Goal: Task Accomplishment & Management: Use online tool/utility

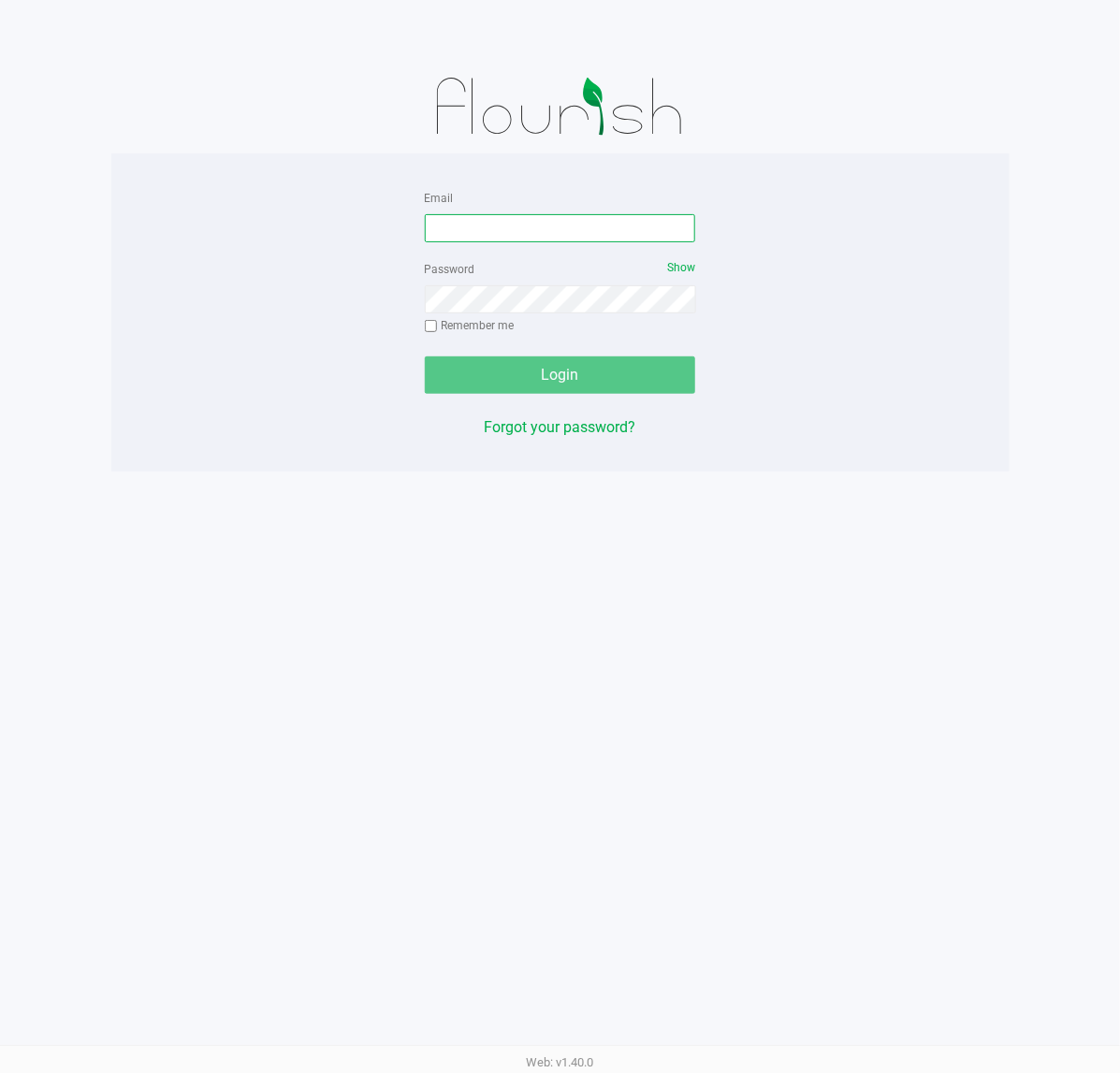
click at [606, 228] on input "Email" at bounding box center [560, 228] width 271 height 28
type input "[EMAIL_ADDRESS][DOMAIN_NAME]"
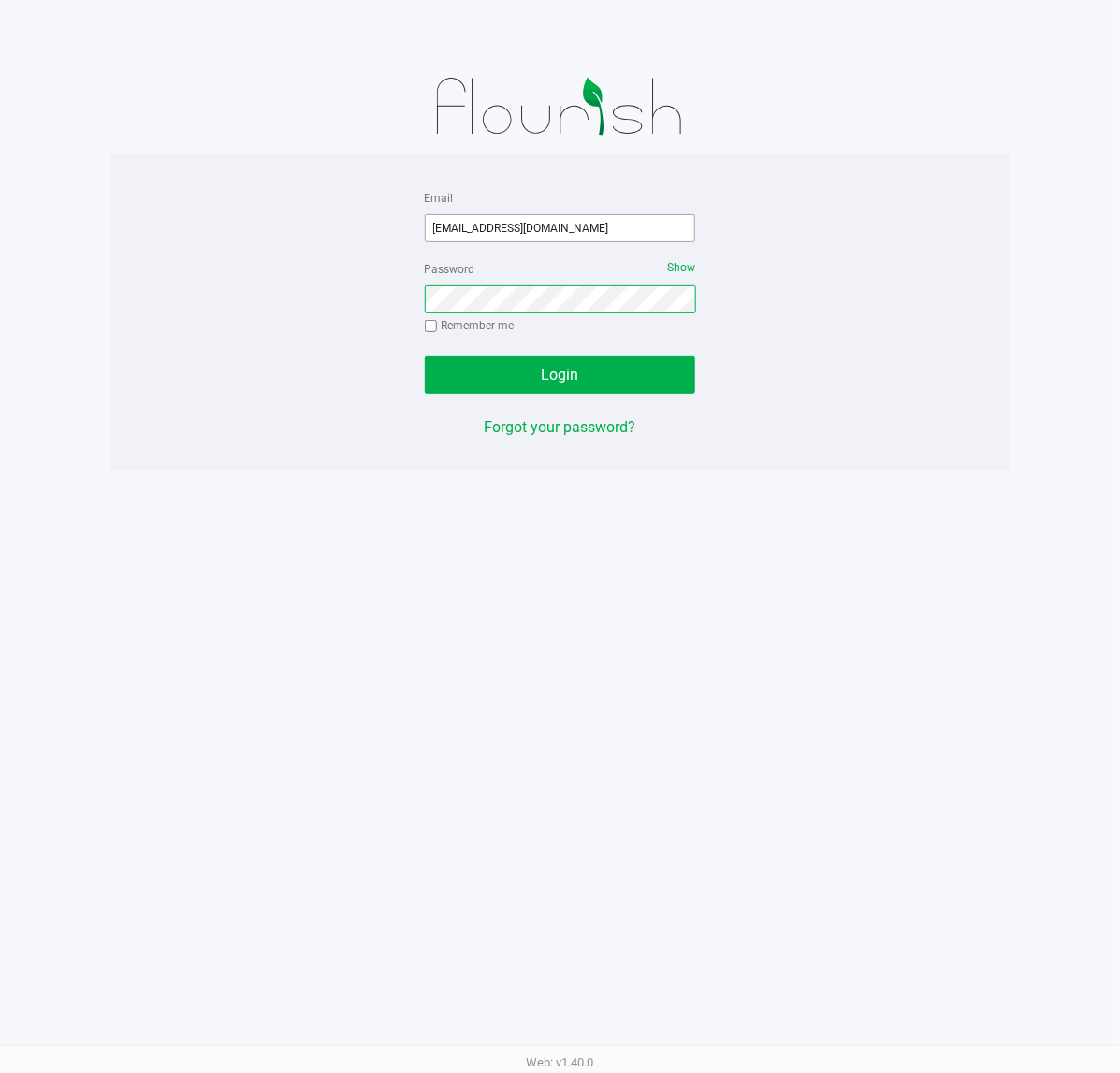
click at [425, 356] on button "Login" at bounding box center [560, 374] width 271 height 37
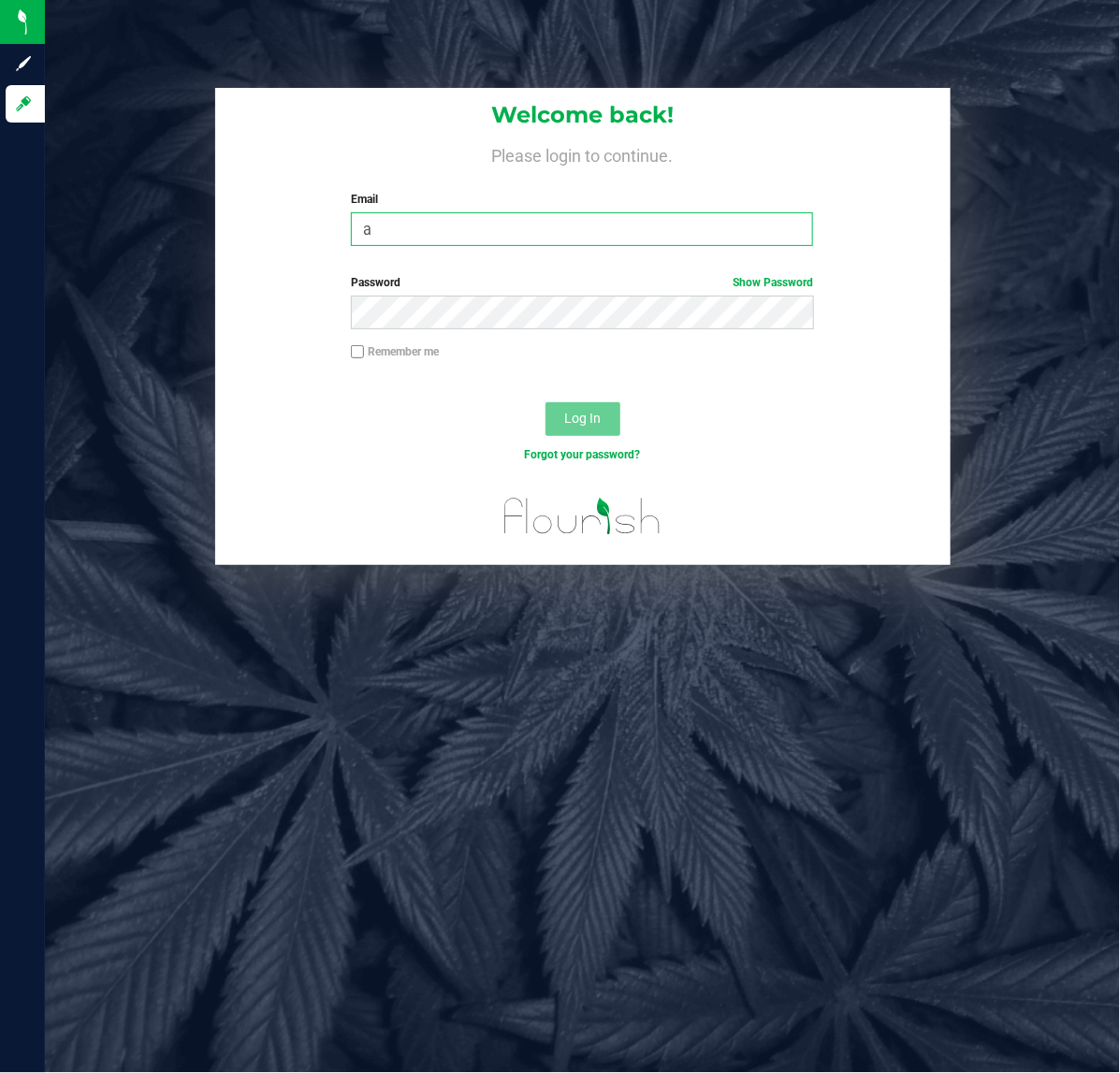
click at [411, 229] on input "a" at bounding box center [582, 229] width 462 height 33
type input "[EMAIL_ADDRESS][DOMAIN_NAME]"
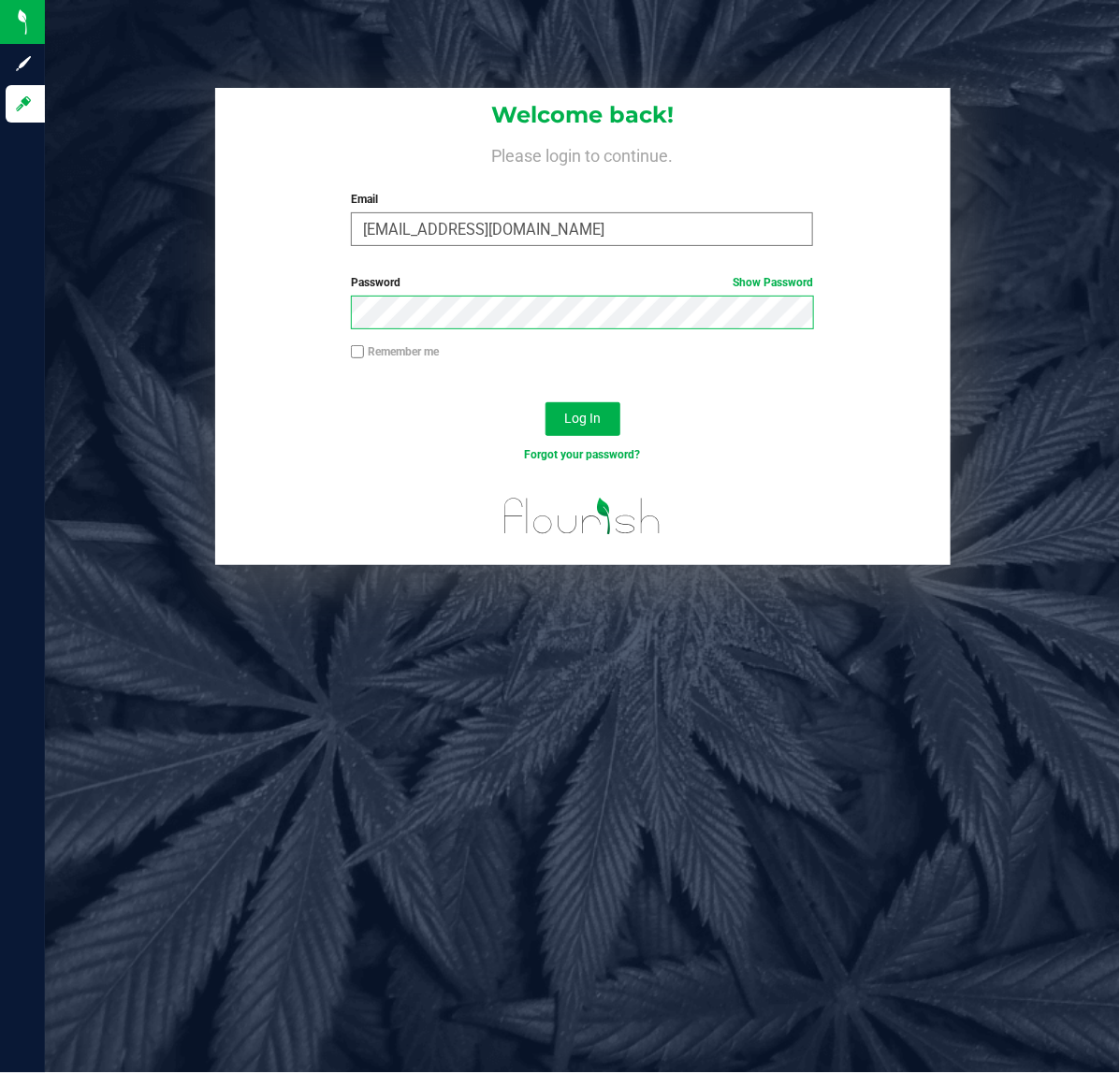
click at [546, 403] on button "Log In" at bounding box center [583, 419] width 75 height 33
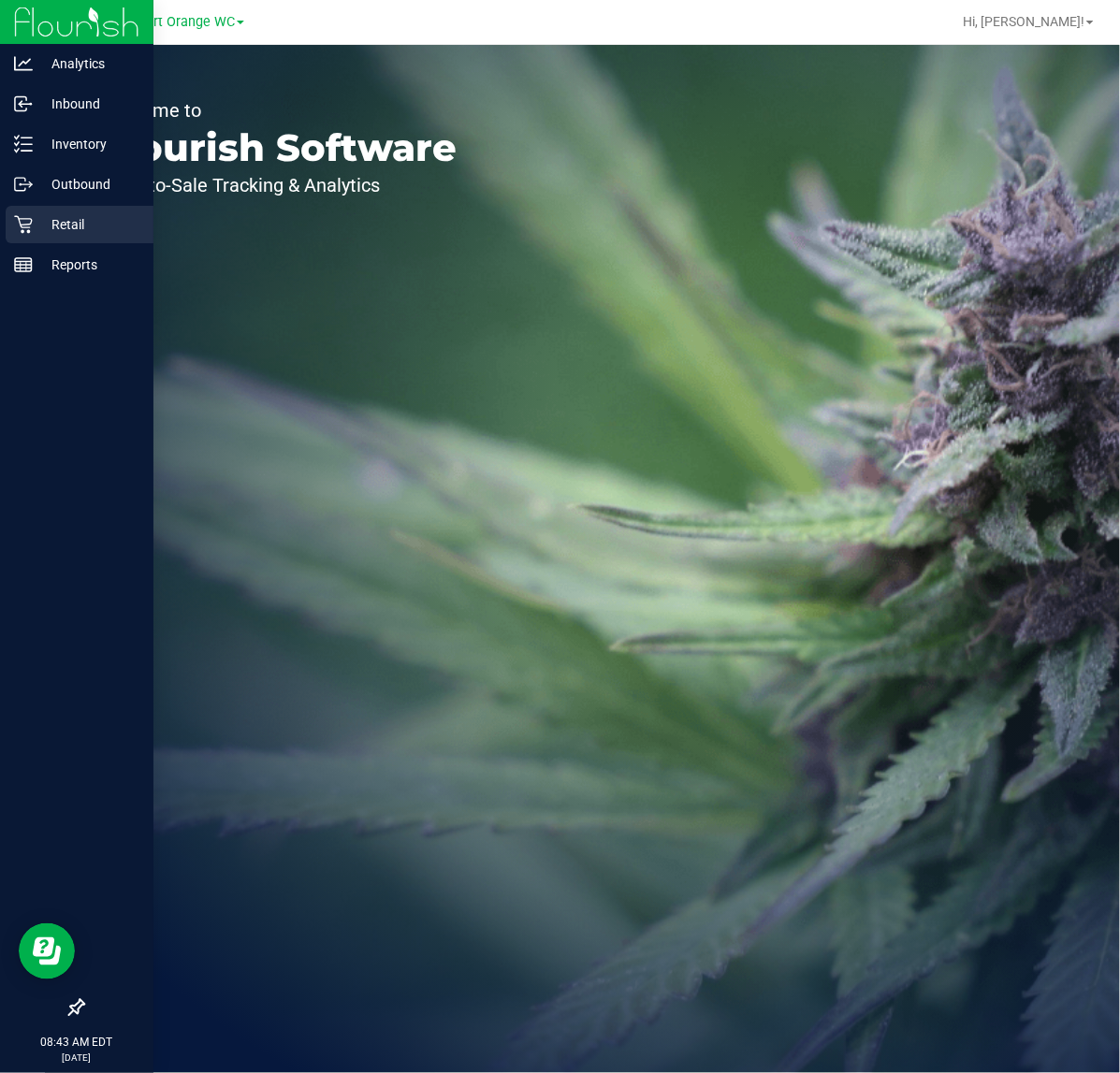
click at [33, 223] on p "Retail" at bounding box center [89, 225] width 112 height 23
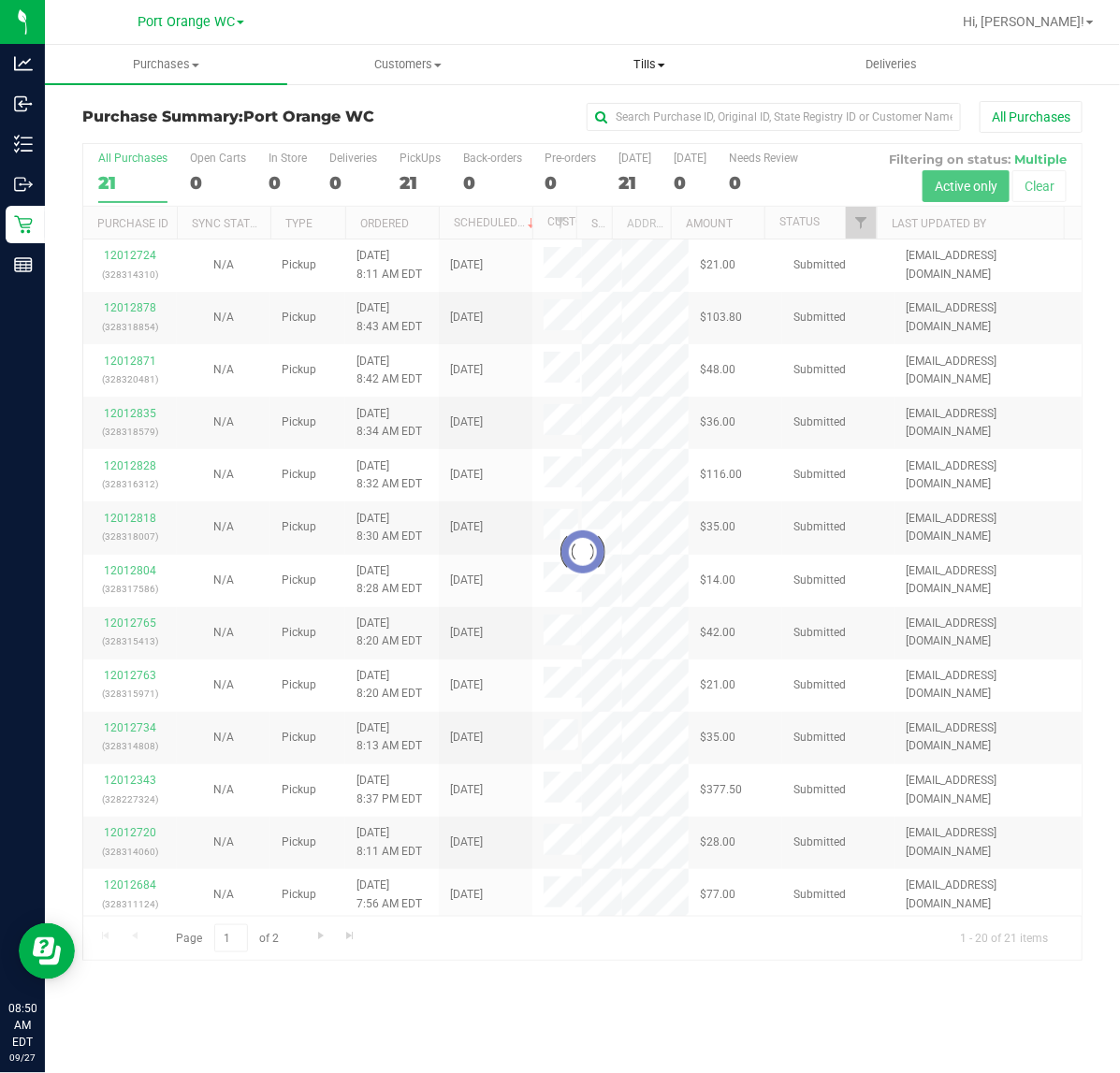
click at [653, 46] on uib-tab-heading "Tills Manage tills Reconcile e-payments" at bounding box center [650, 64] width 241 height 37
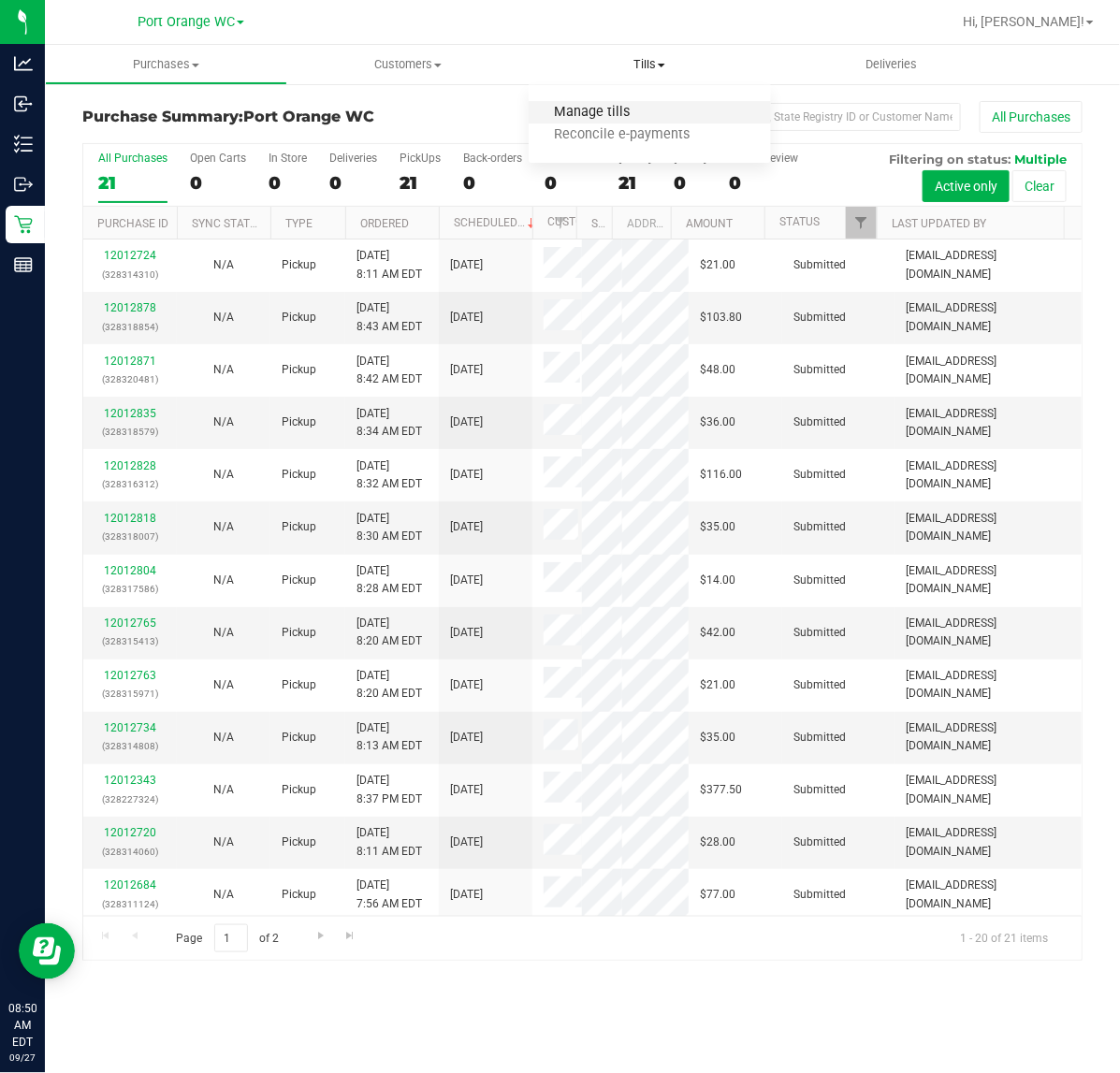
click at [587, 105] on span "Manage tills" at bounding box center [591, 112] width 127 height 16
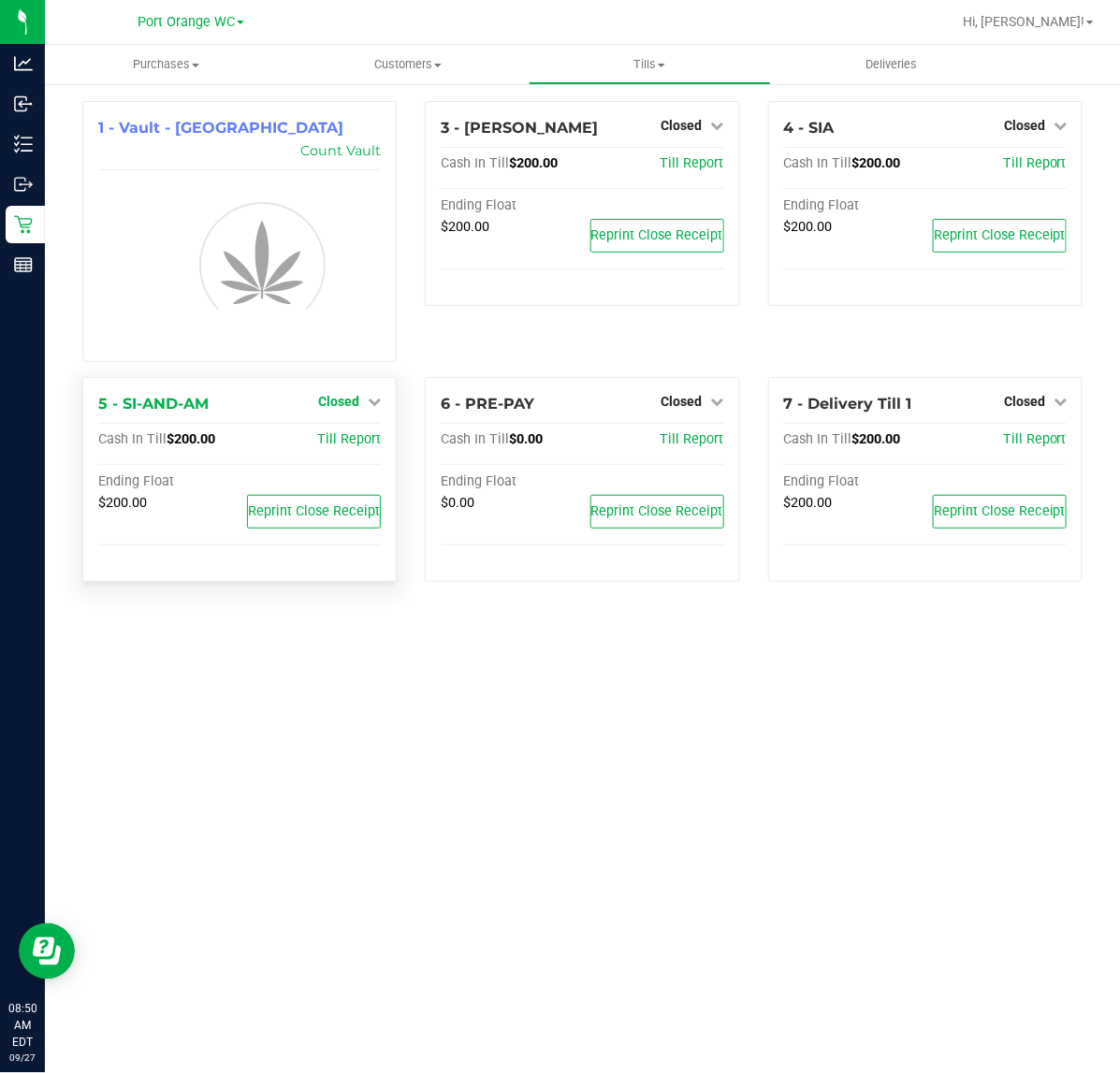
click at [358, 394] on link "Closed" at bounding box center [350, 402] width 63 height 15
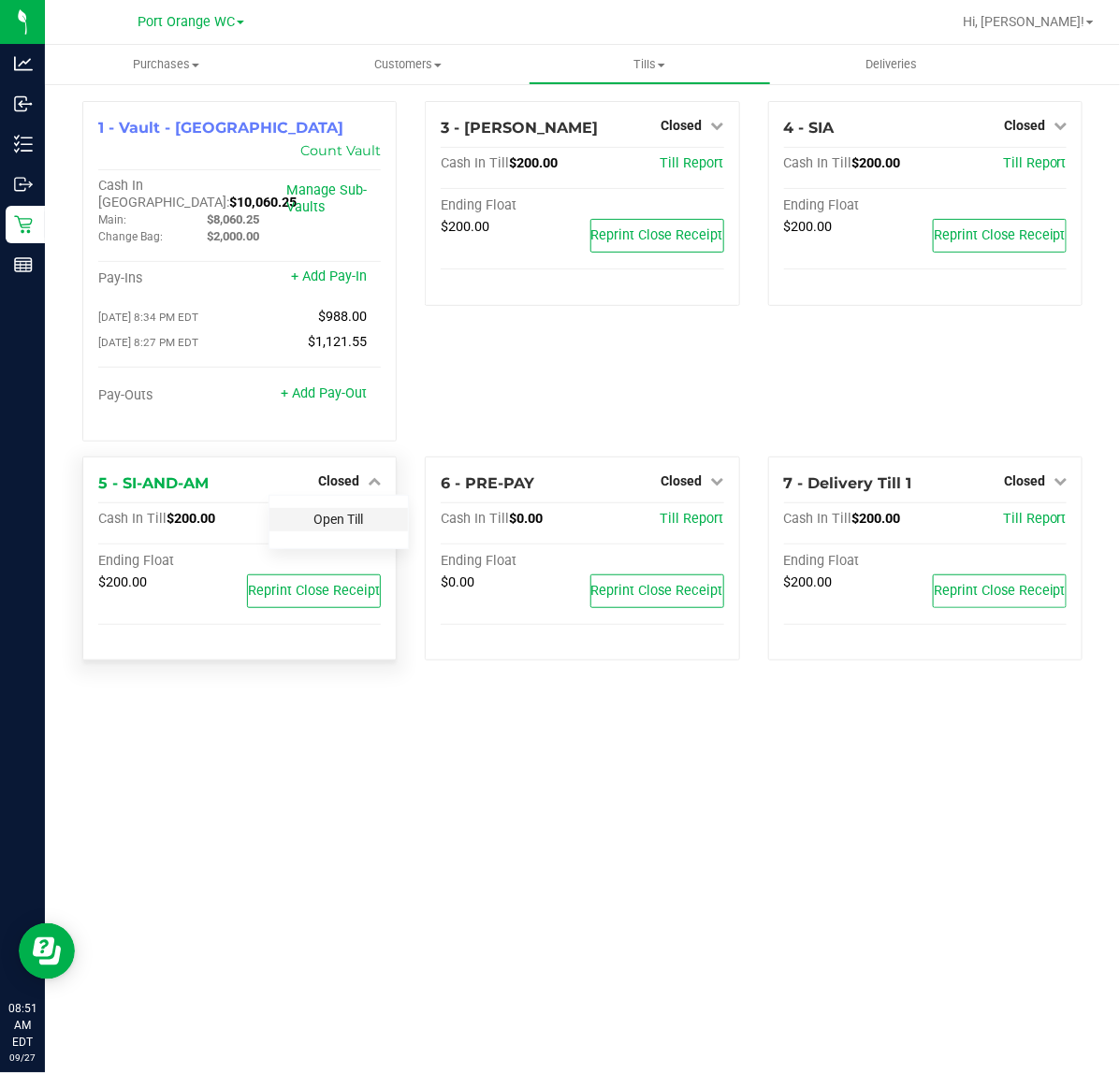
click at [345, 512] on link "Open Till" at bounding box center [338, 520] width 50 height 15
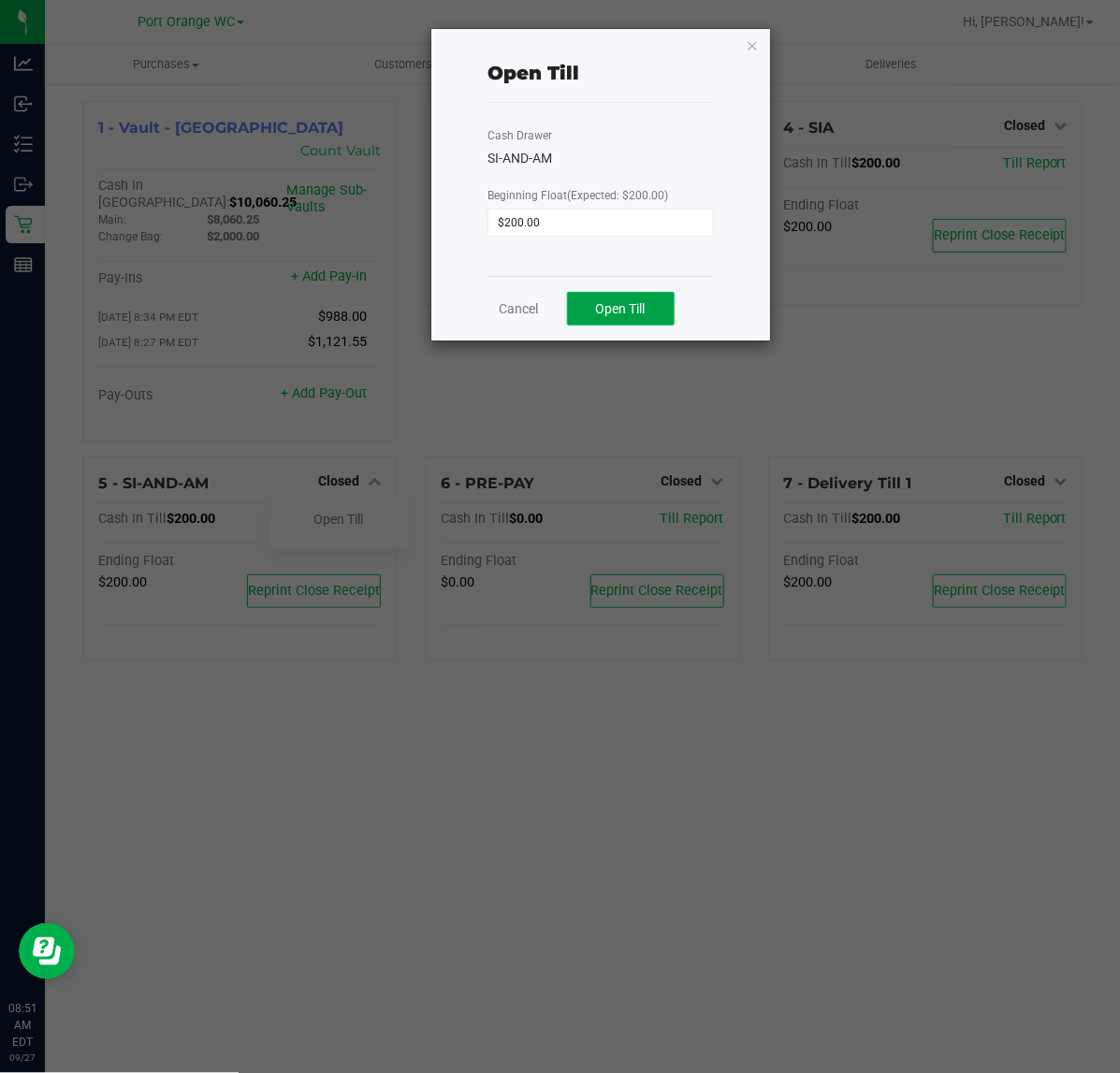
click at [638, 309] on span "Open Till" at bounding box center [621, 308] width 50 height 15
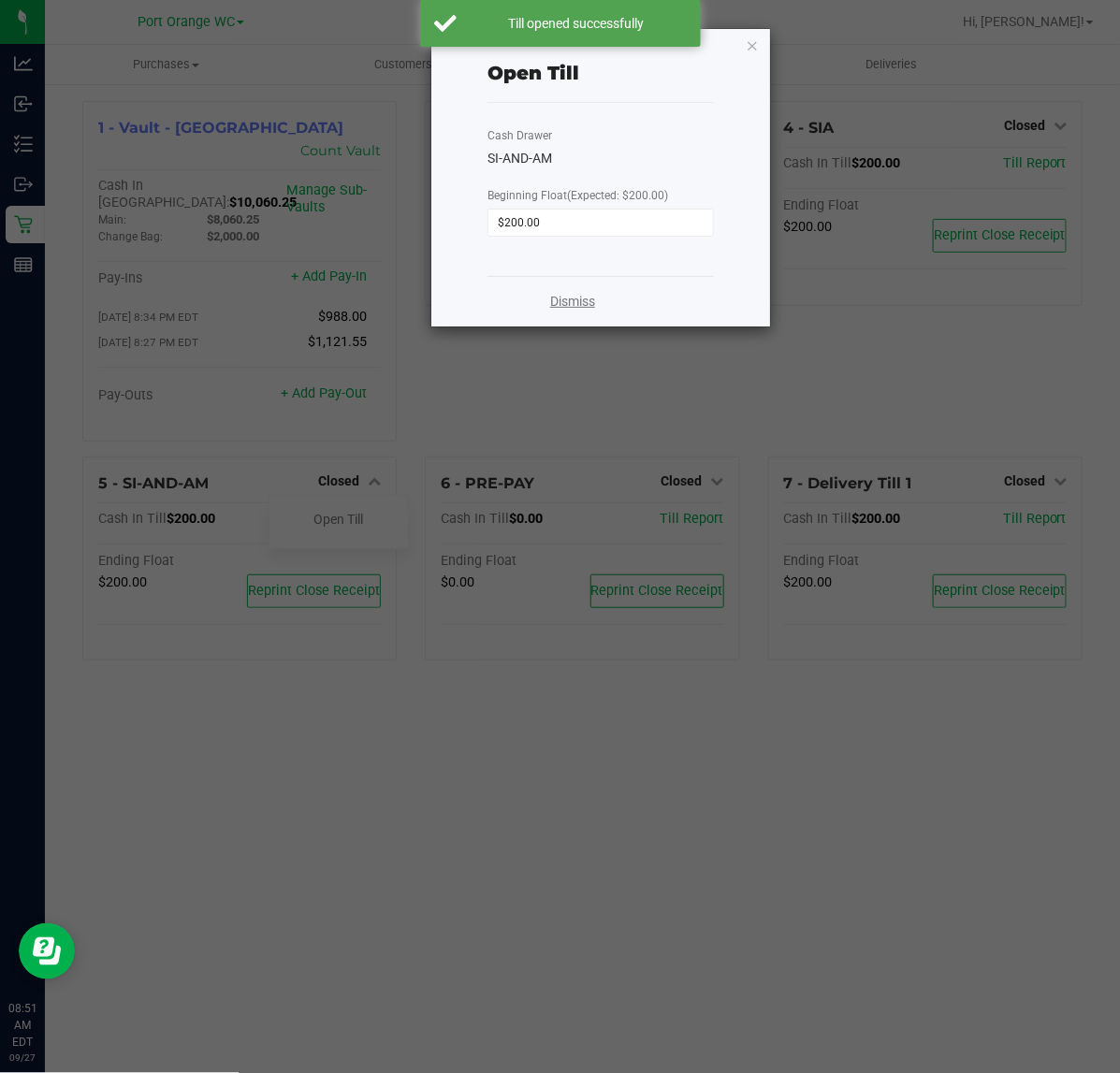
click at [581, 311] on link "Dismiss" at bounding box center [572, 302] width 45 height 20
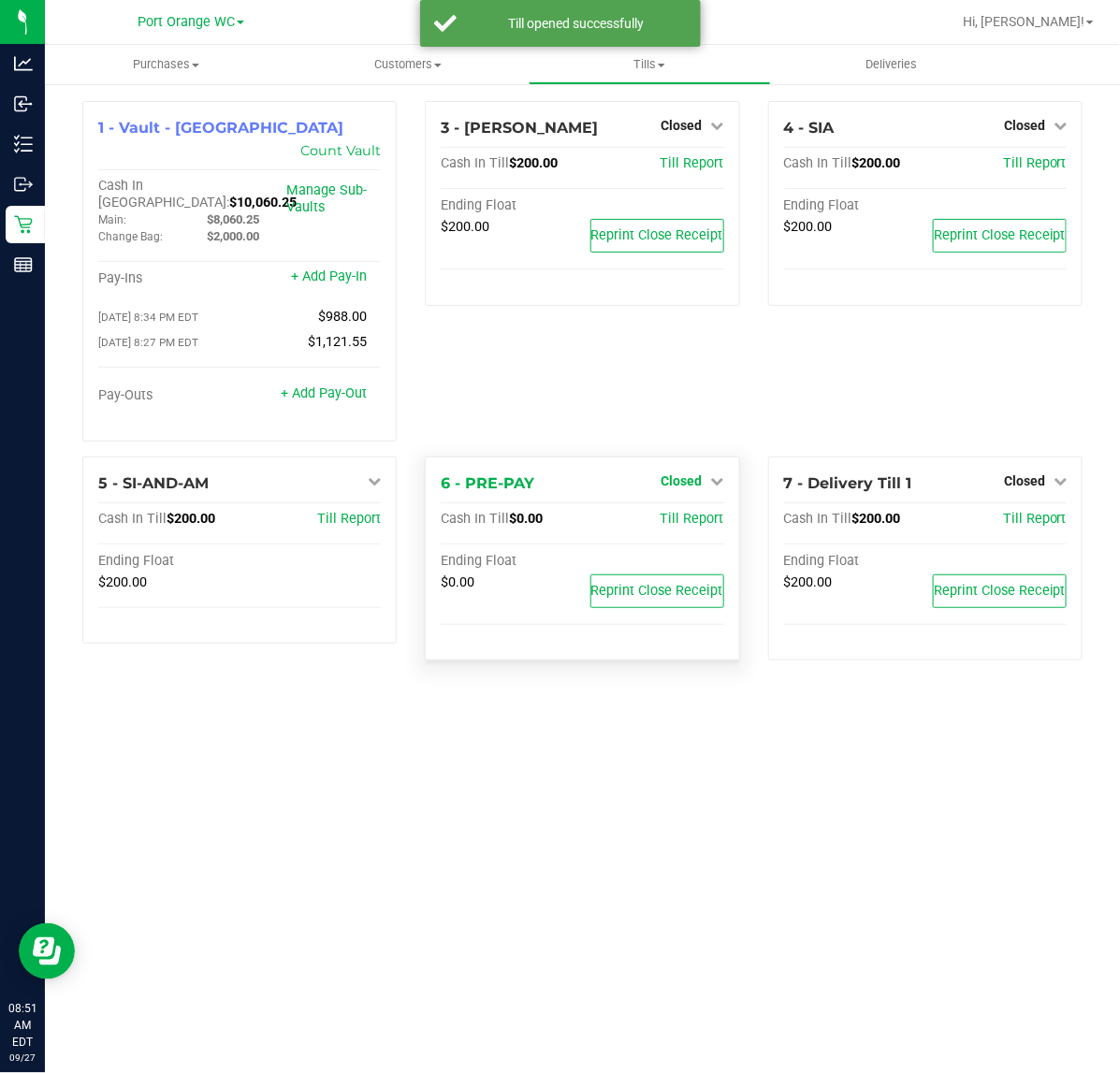
click at [676, 473] on span "Closed" at bounding box center [682, 481] width 41 height 15
click at [668, 512] on link "Open Till" at bounding box center [682, 520] width 50 height 15
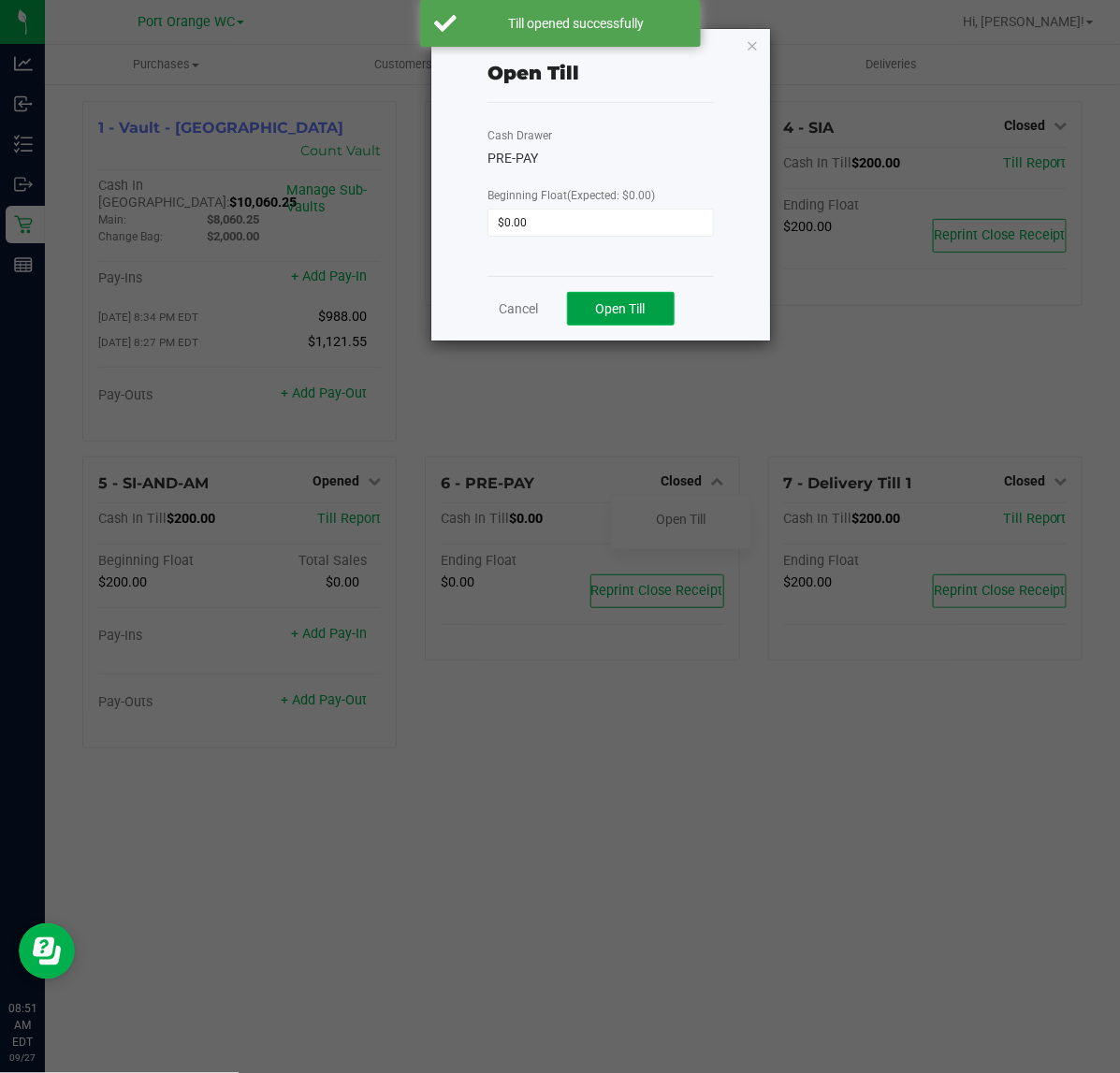
click at [624, 315] on span "Open Till" at bounding box center [621, 308] width 50 height 15
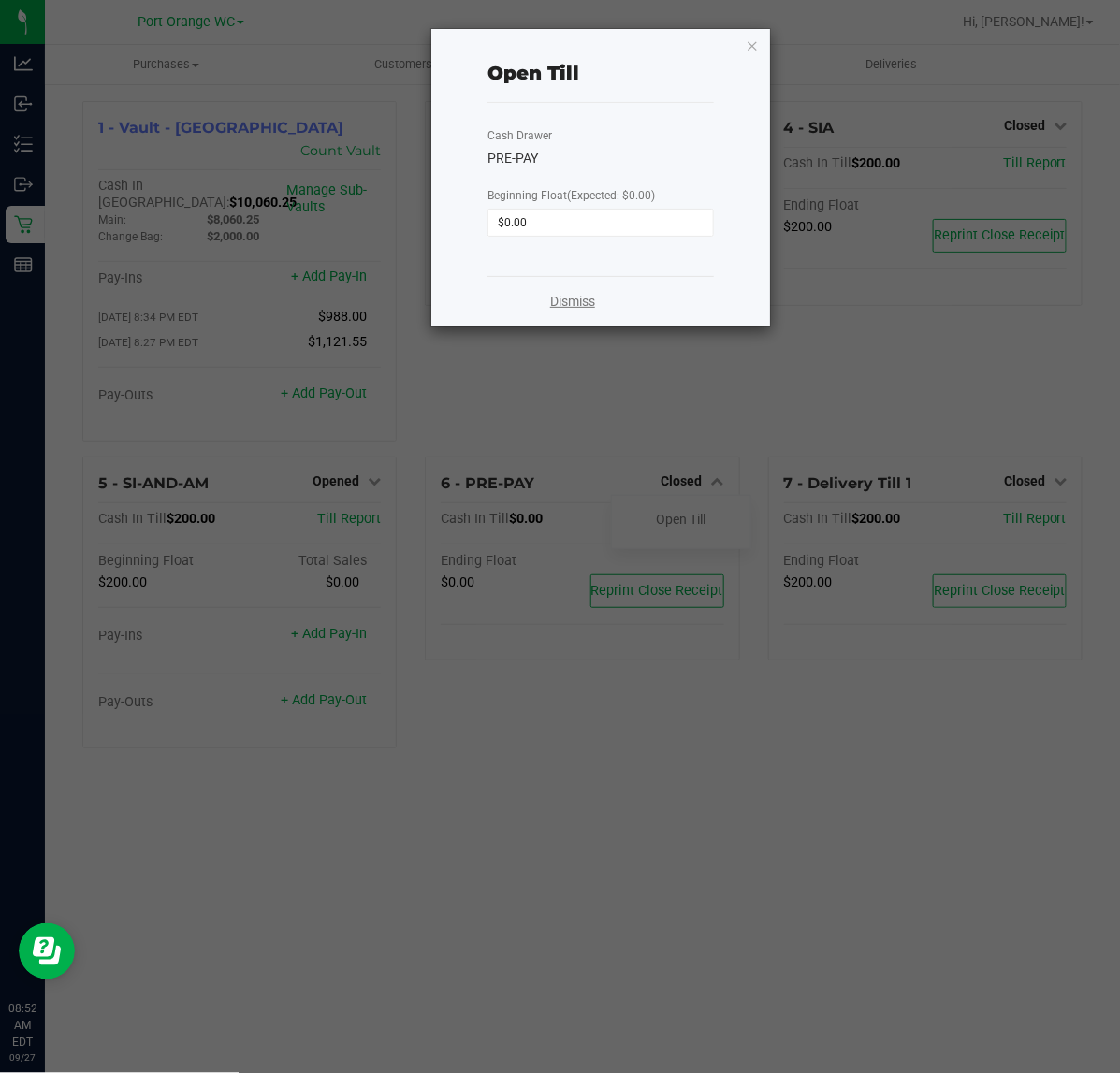
click at [590, 309] on link "Dismiss" at bounding box center [572, 302] width 45 height 20
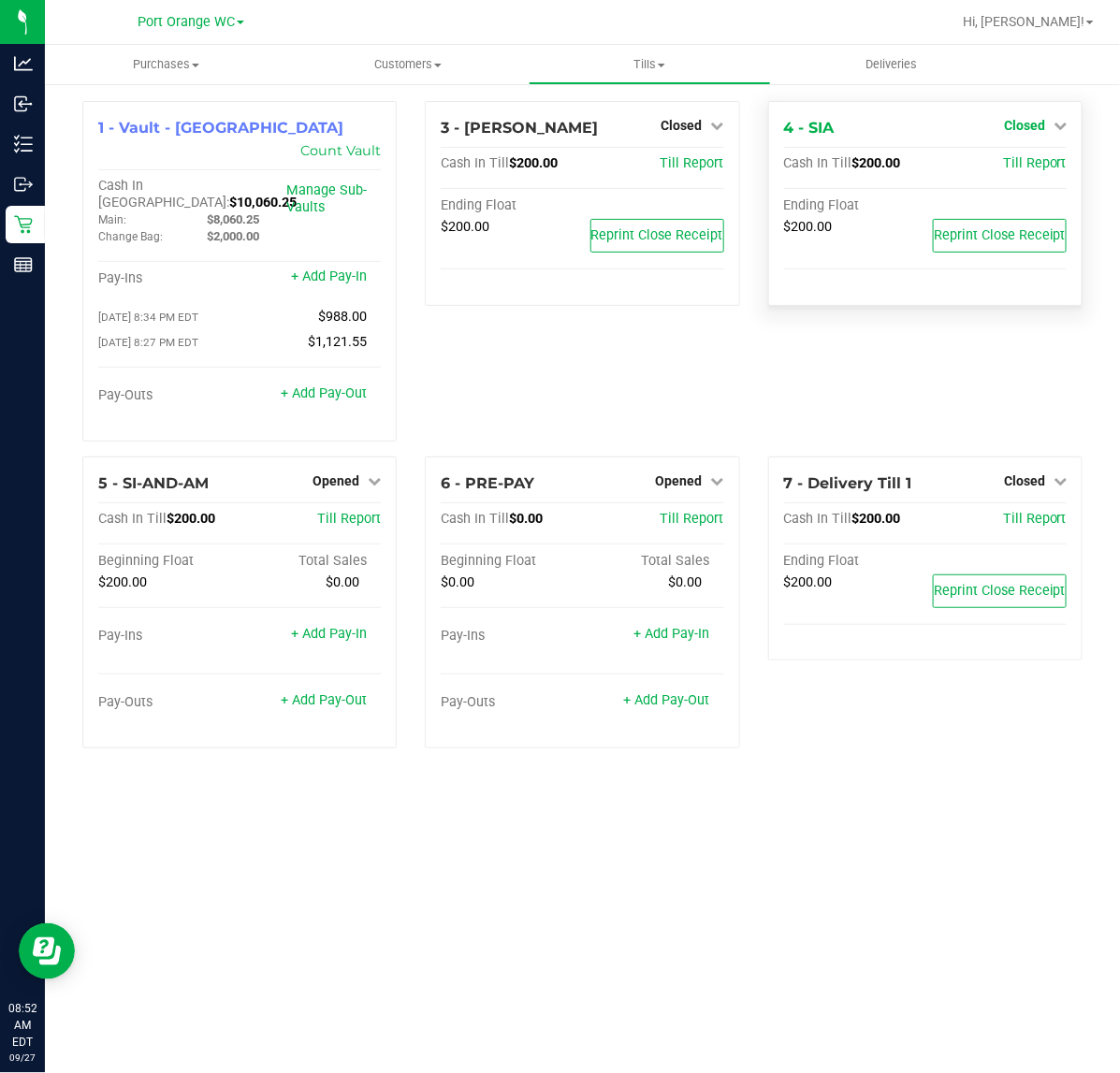
click at [1059, 129] on icon at bounding box center [1061, 126] width 13 height 13
click at [1030, 162] on link "Open Till" at bounding box center [1025, 165] width 50 height 15
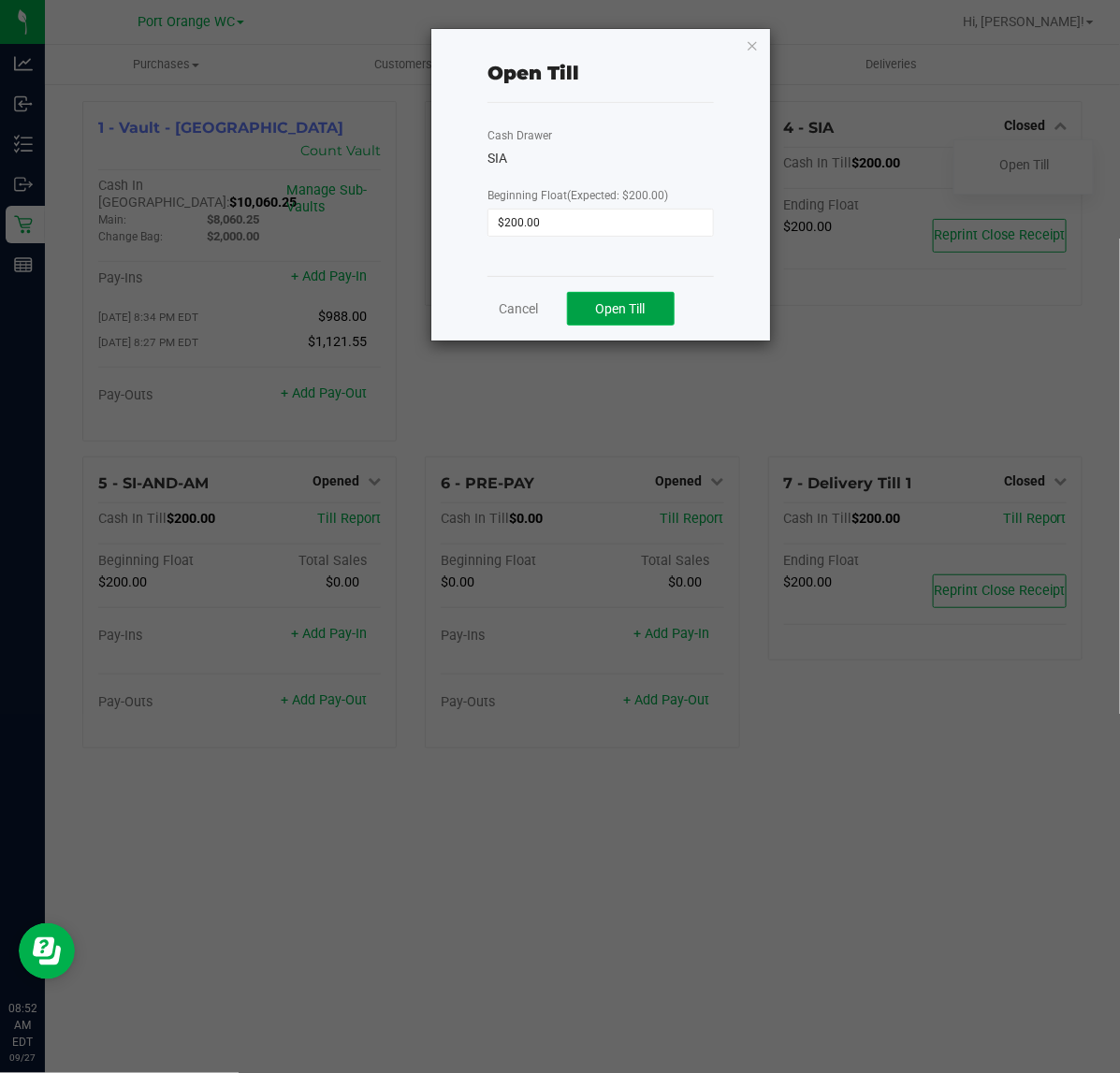
drag, startPoint x: 667, startPoint y: 310, endPoint x: 670, endPoint y: 299, distance: 11.4
click at [667, 309] on button "Open Till" at bounding box center [621, 308] width 108 height 33
click at [554, 306] on link "Dismiss" at bounding box center [572, 302] width 45 height 20
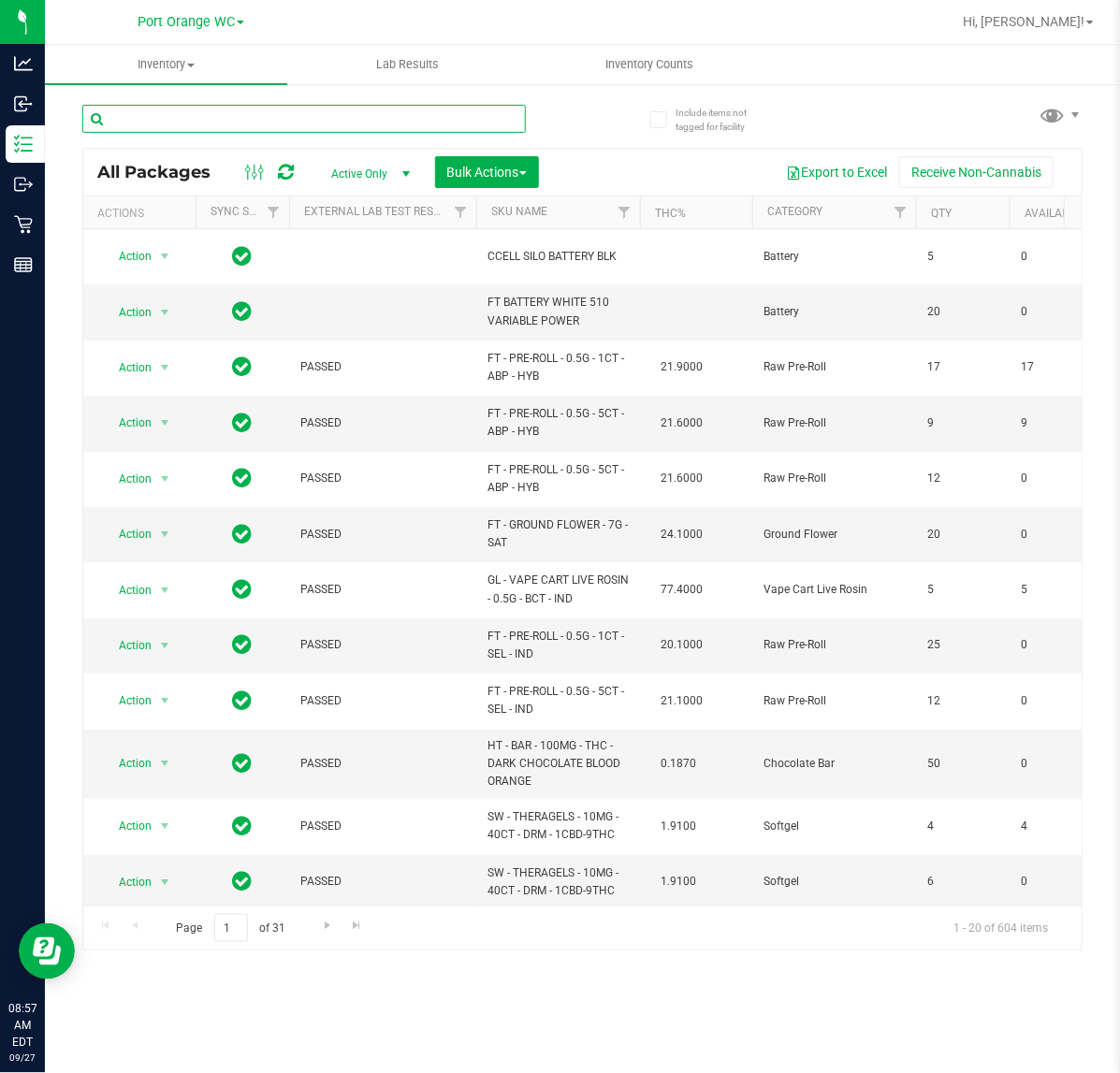
click at [324, 114] on input "text" at bounding box center [304, 118] width 444 height 28
type input "aries"
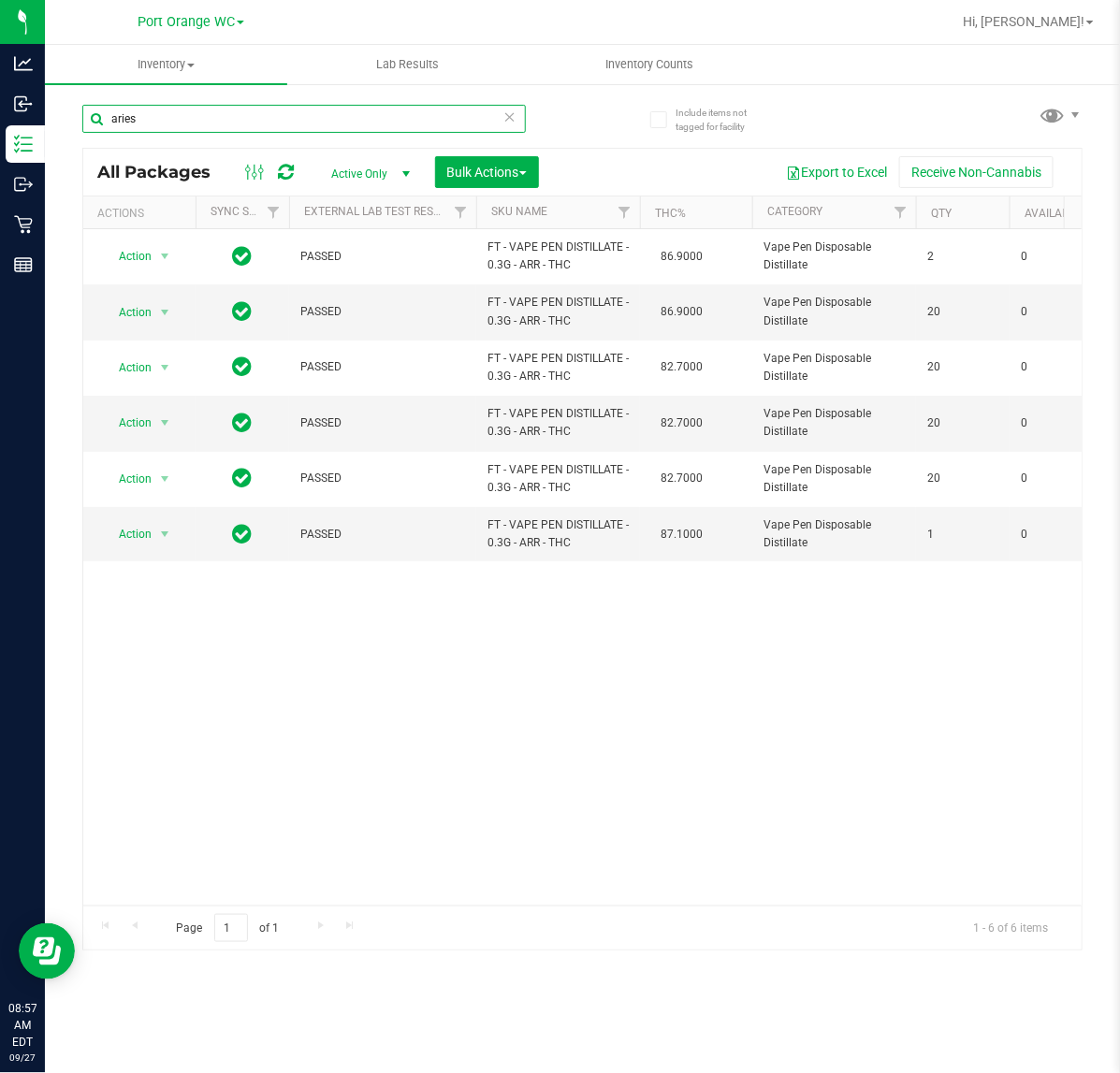
click at [190, 128] on input "aries" at bounding box center [304, 118] width 444 height 28
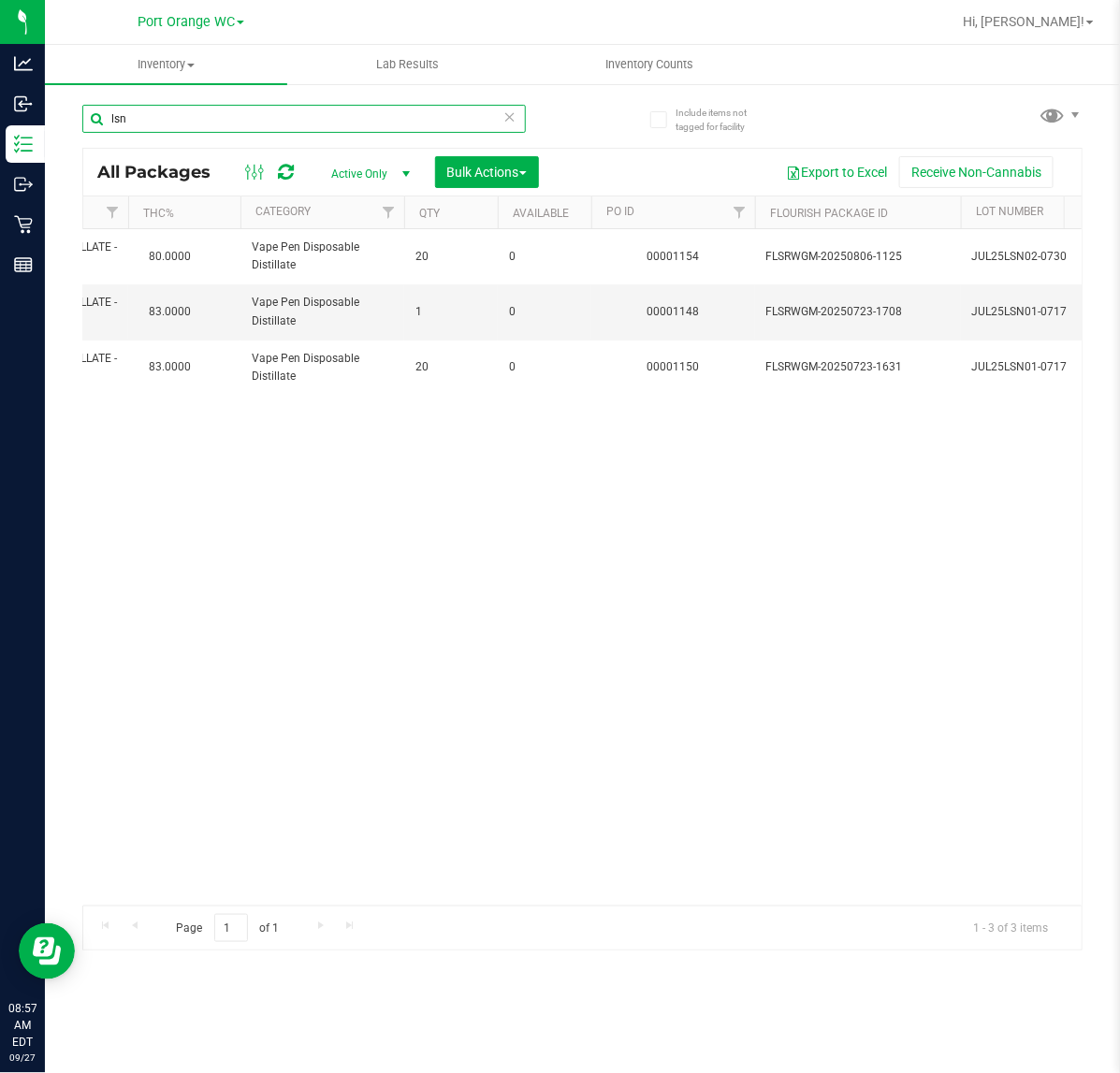
scroll to position [0, 529]
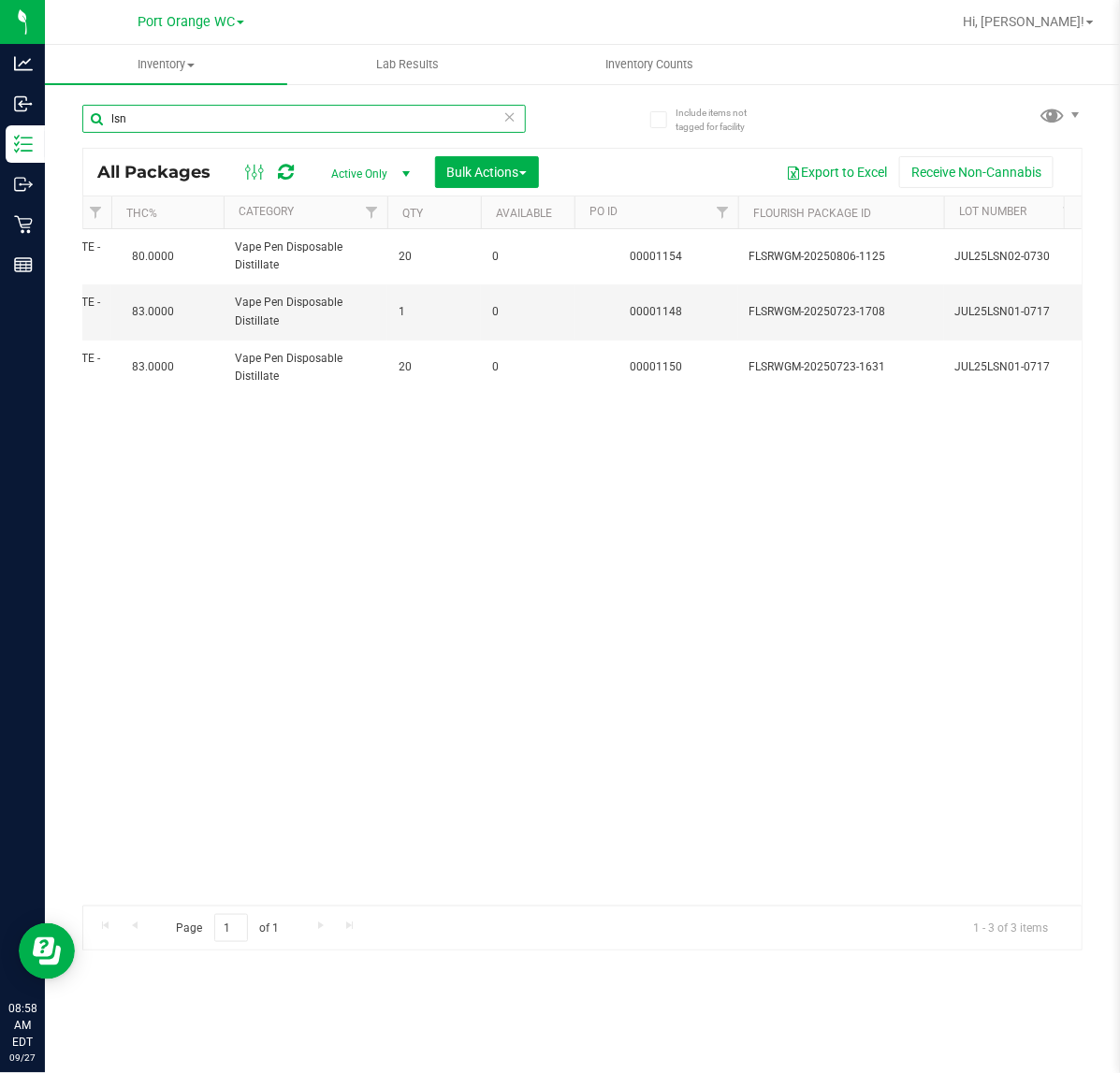
click at [287, 129] on input "lsn" at bounding box center [304, 118] width 444 height 28
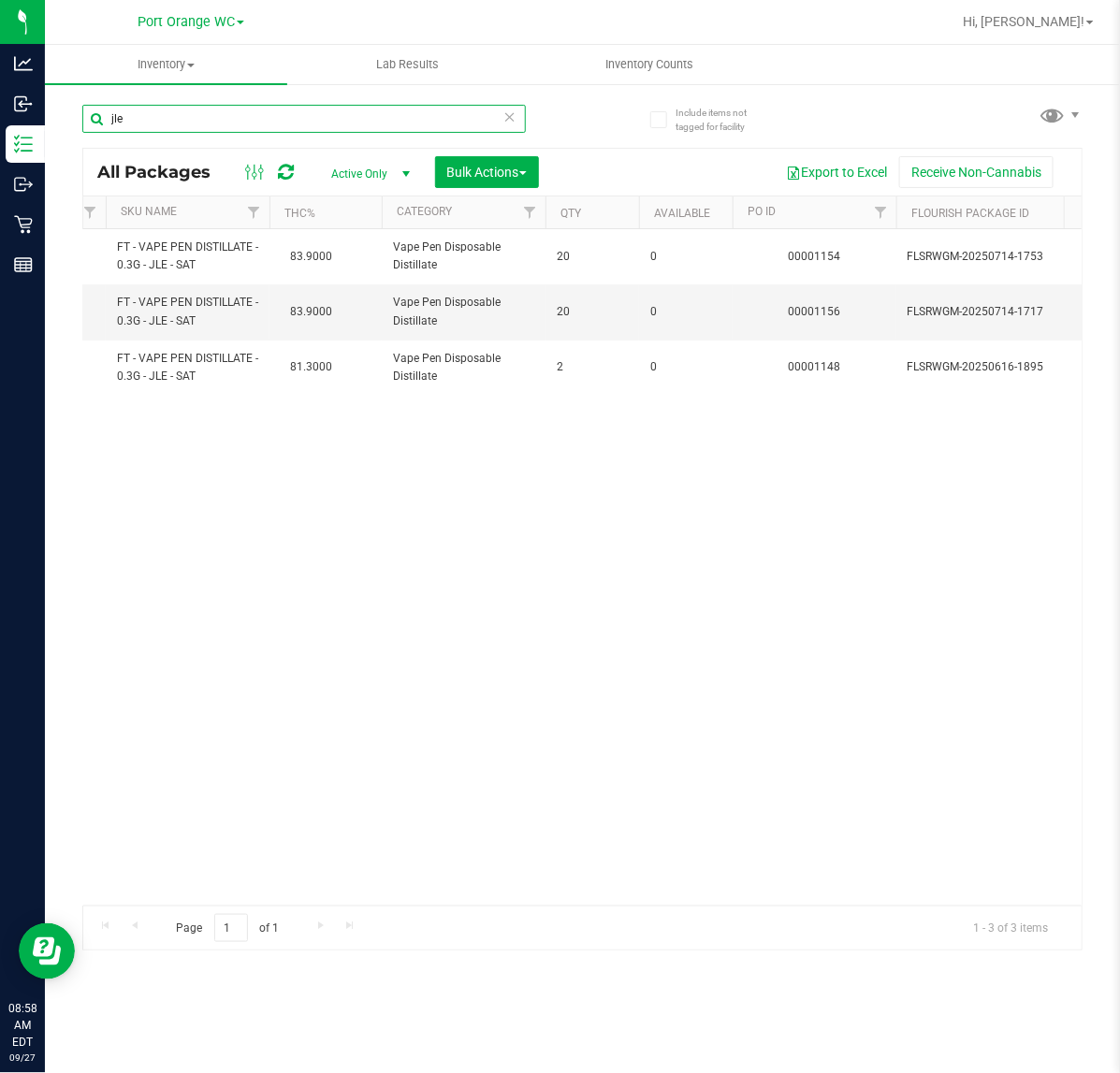
scroll to position [0, 193]
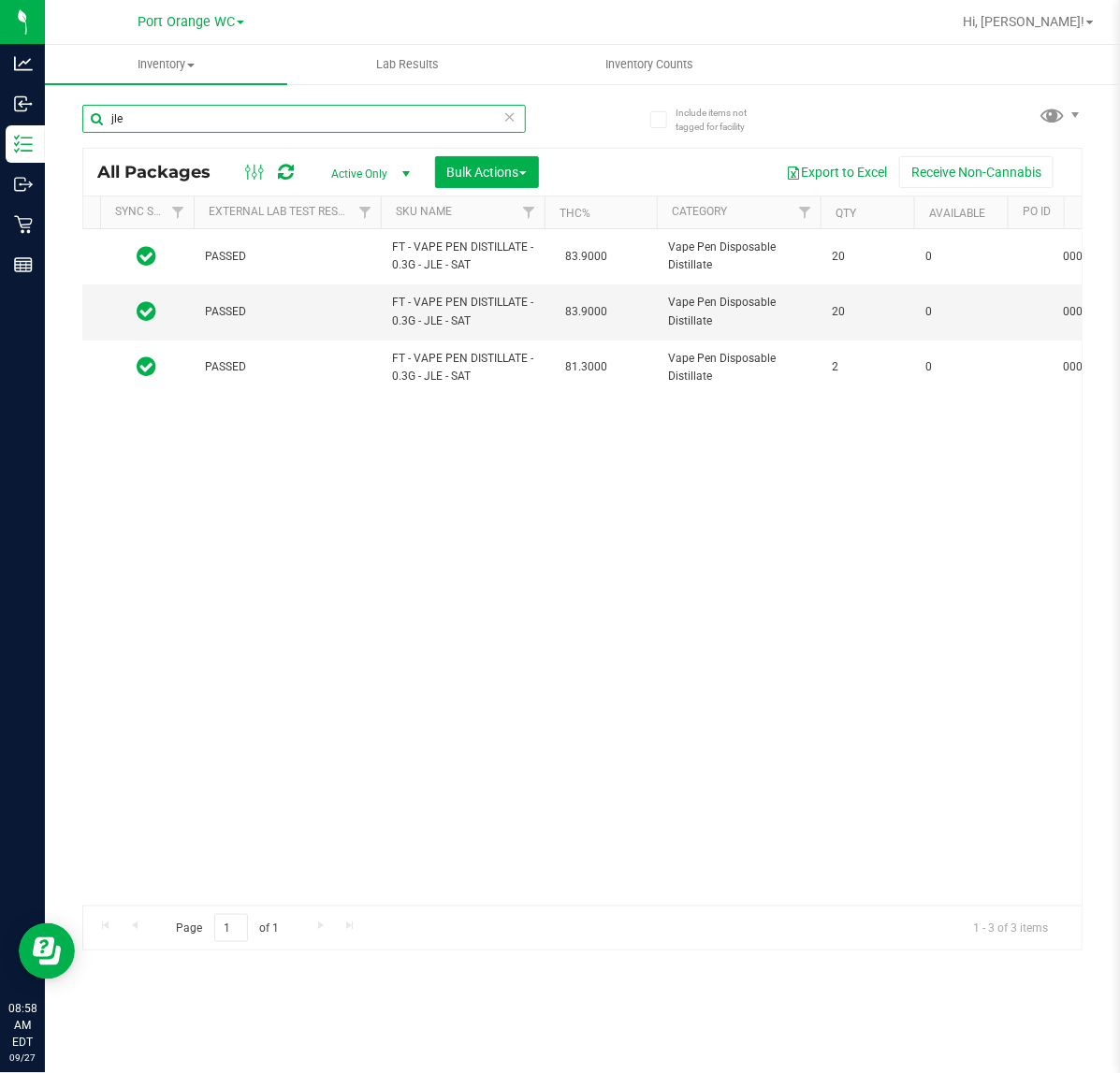
click at [202, 122] on input "jle" at bounding box center [304, 118] width 444 height 28
type input "3539982264890544"
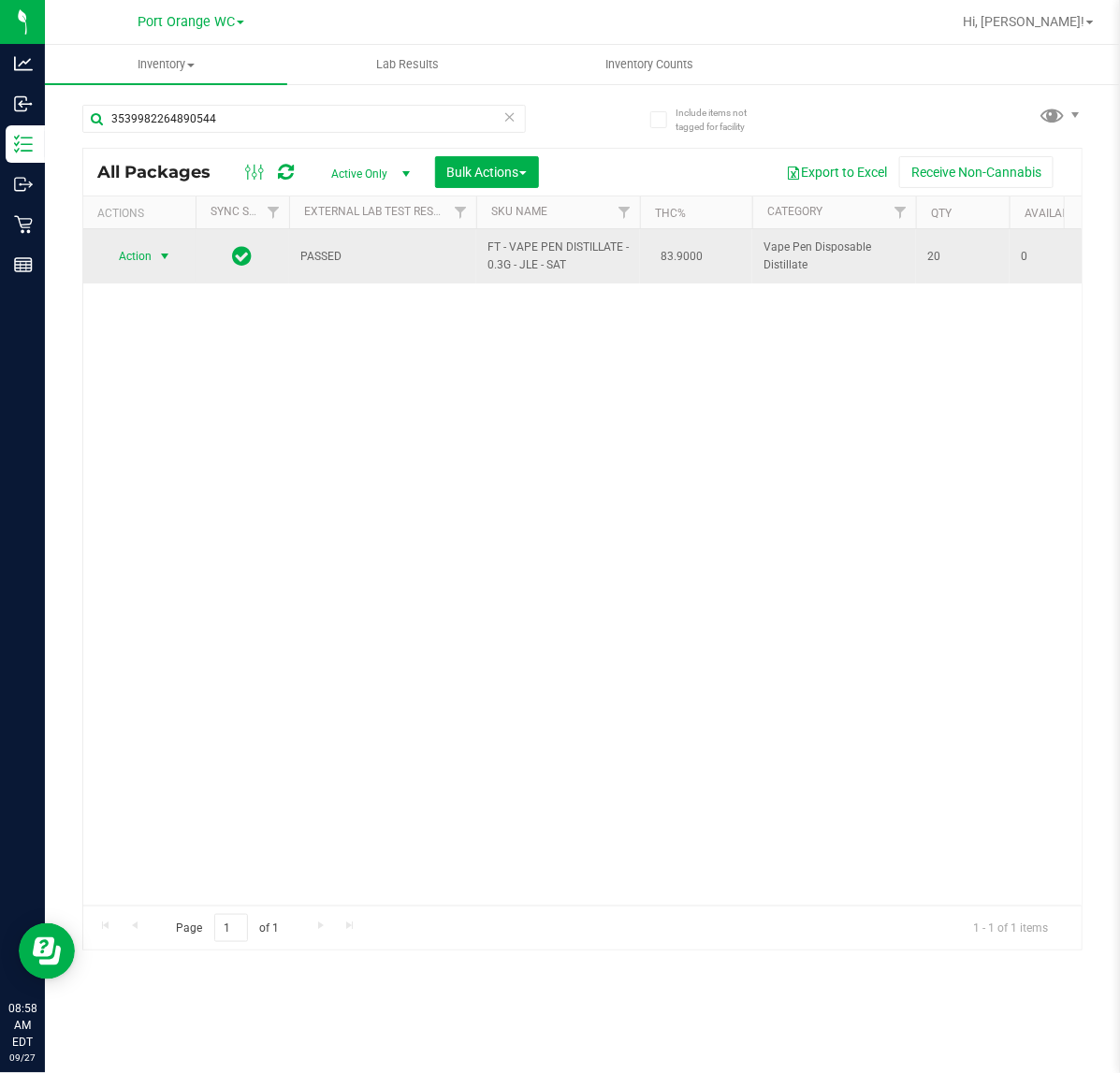
click at [162, 265] on span "select" at bounding box center [165, 257] width 24 height 27
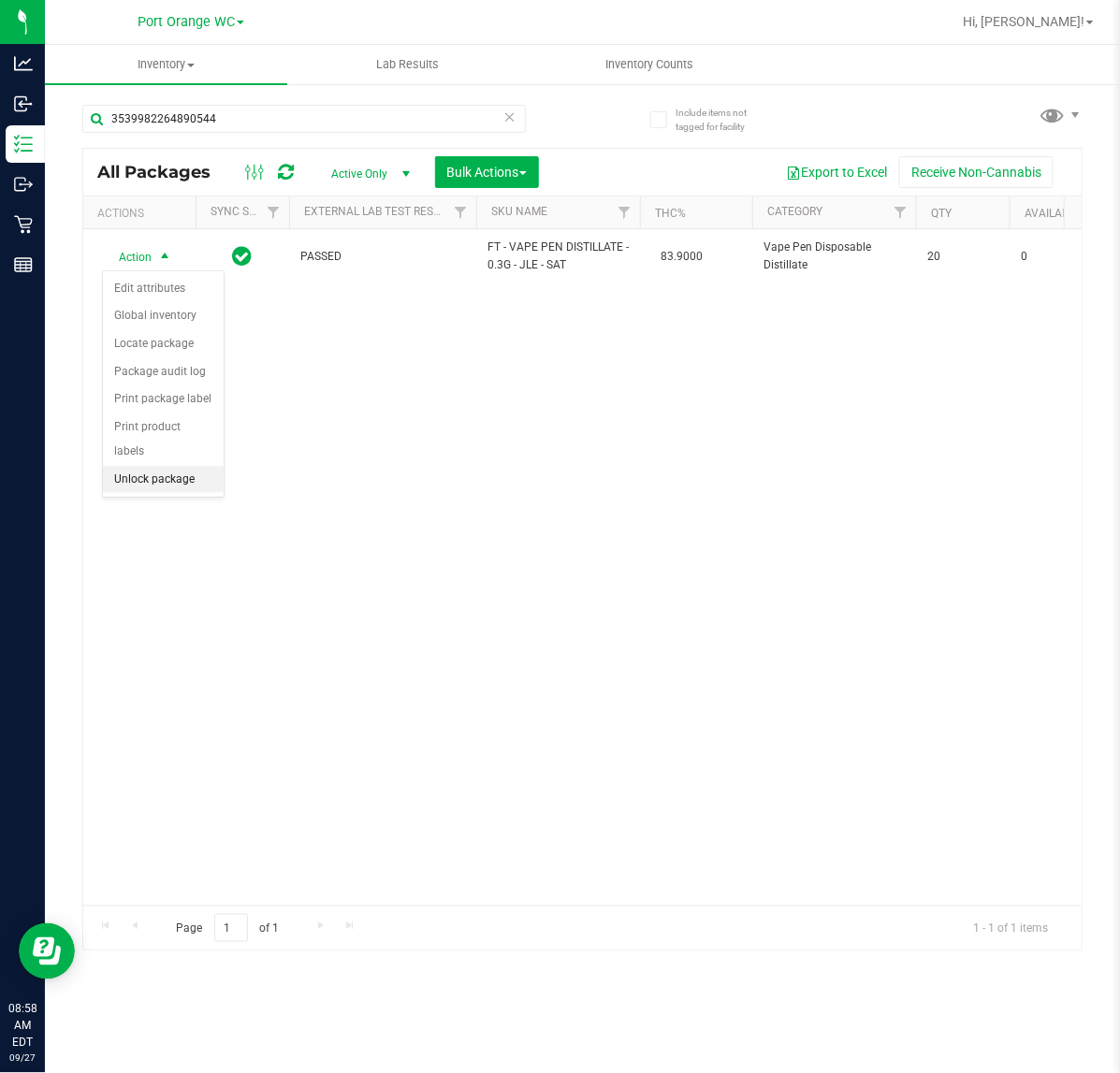
click at [184, 466] on li "Unlock package" at bounding box center [163, 479] width 121 height 28
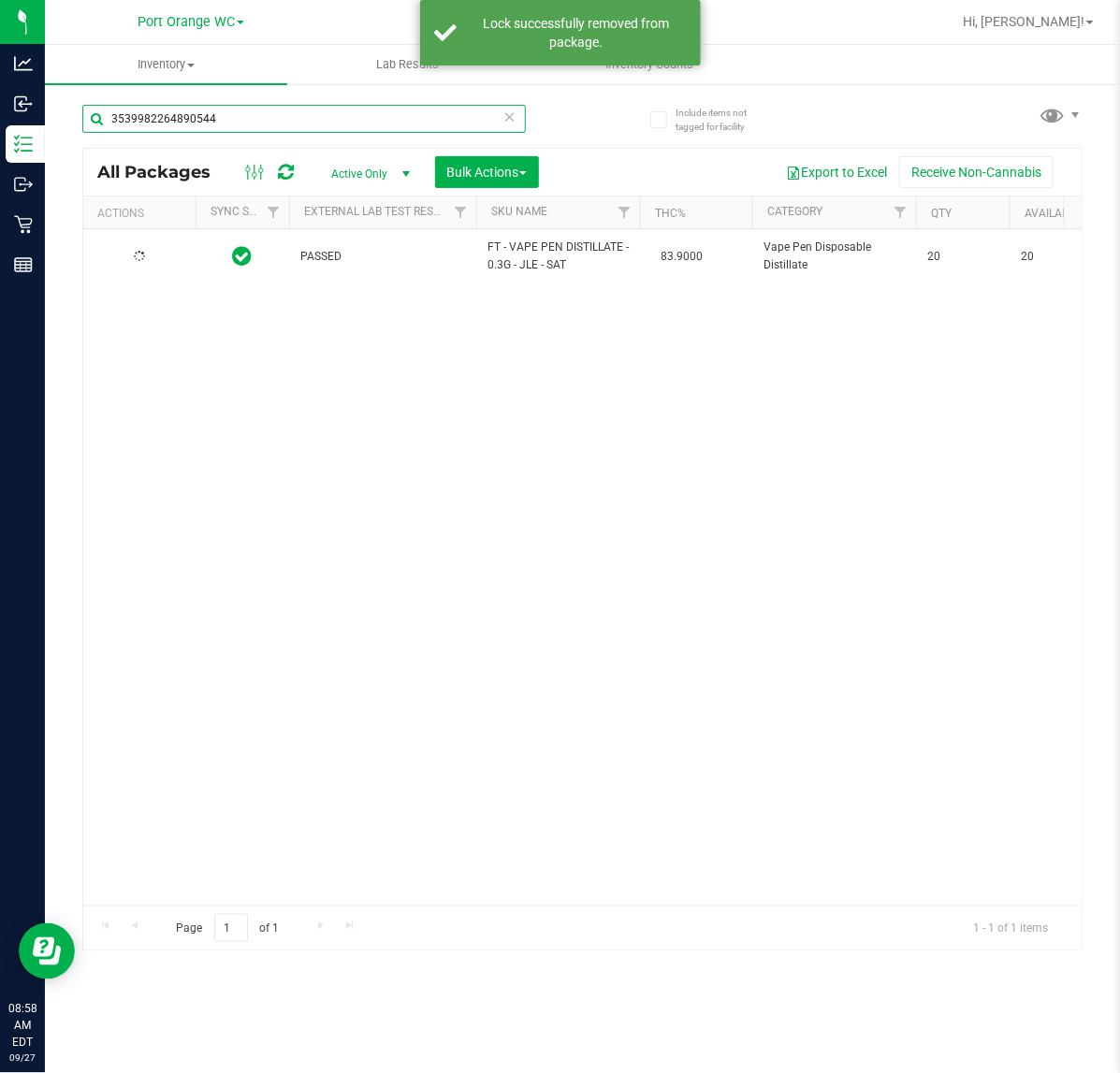
click at [340, 120] on input "3539982264890544" at bounding box center [304, 118] width 444 height 28
type input "9921972387793722"
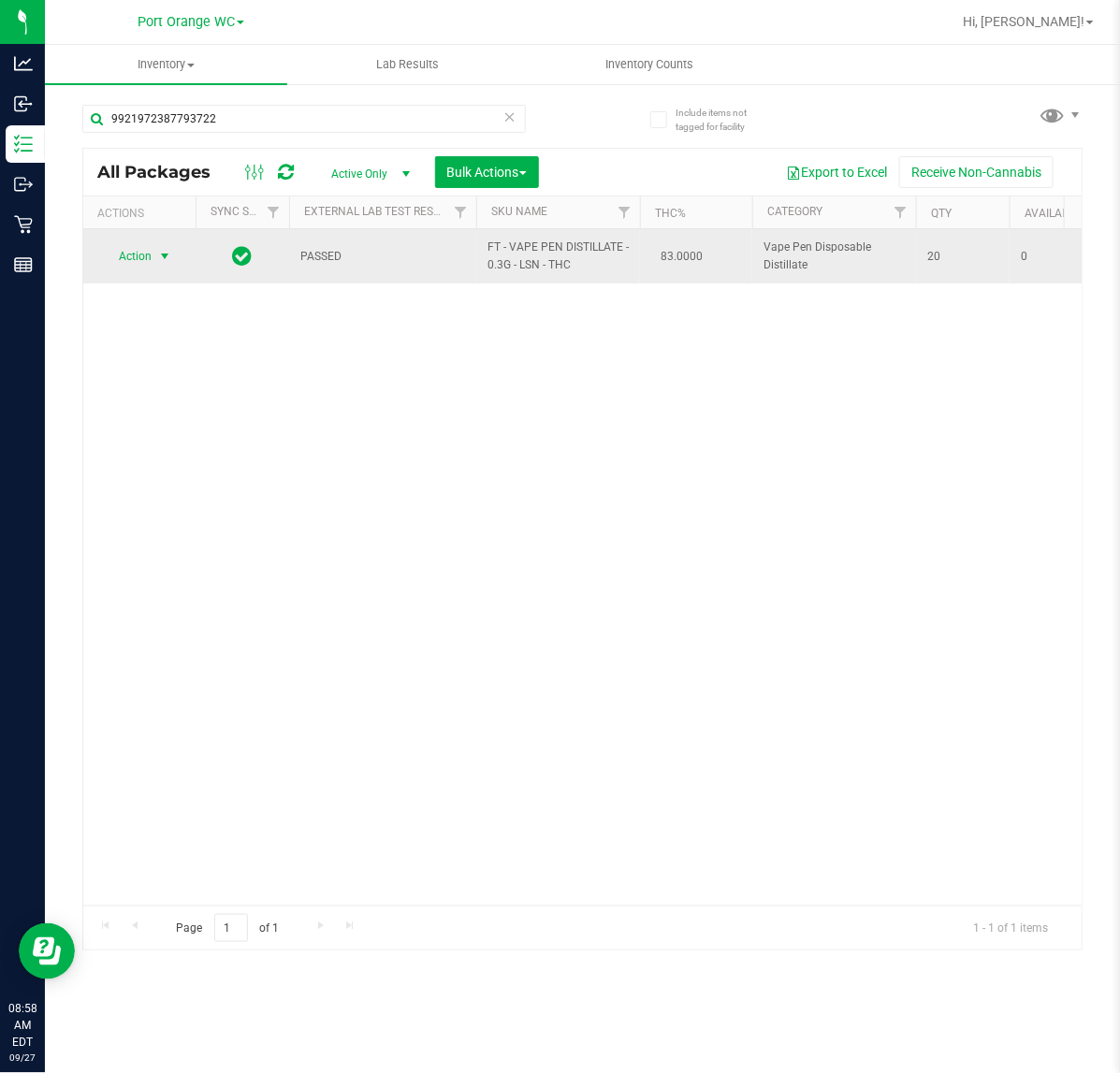
click at [147, 257] on span "Action" at bounding box center [127, 257] width 50 height 27
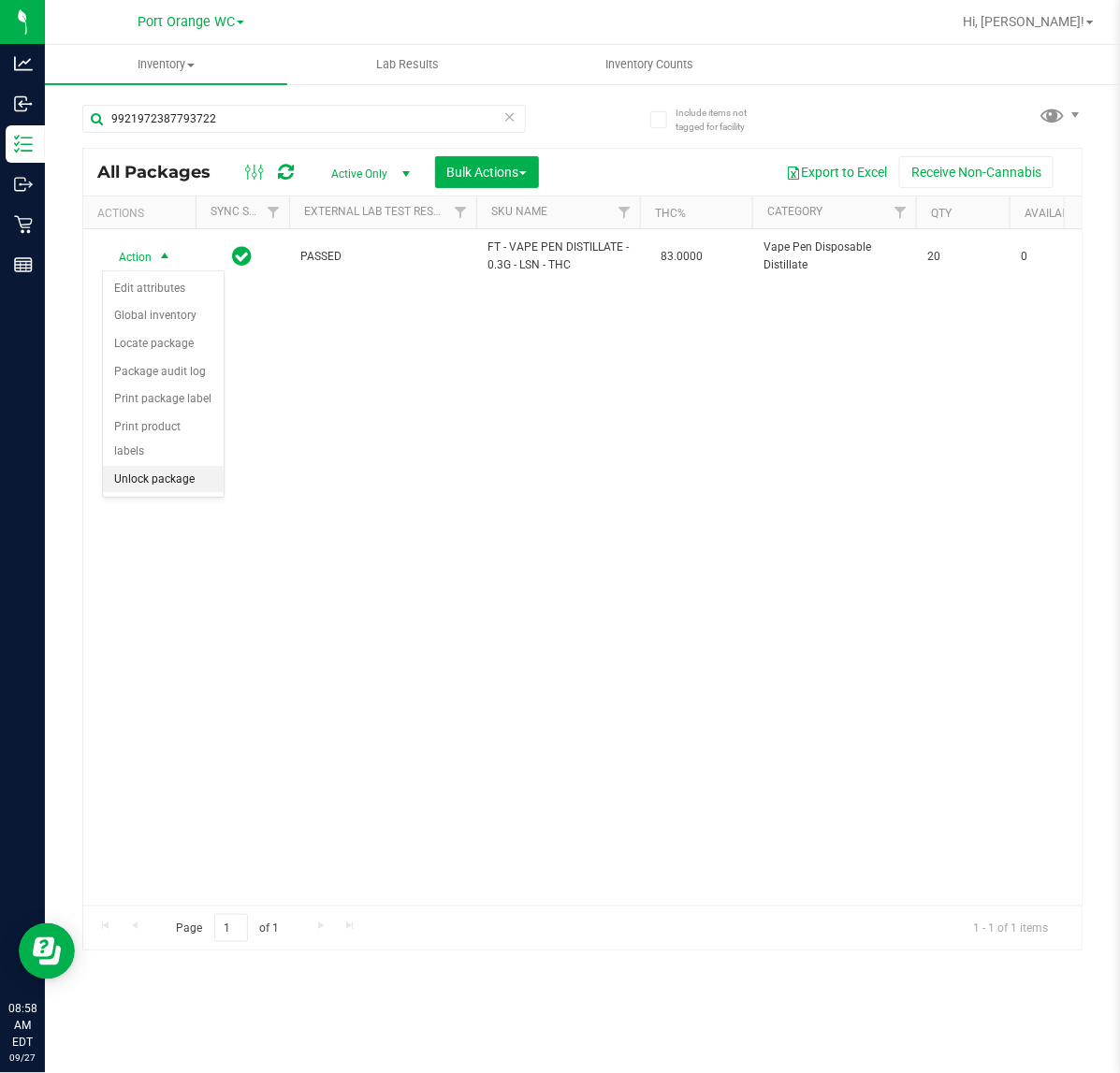
click at [174, 466] on li "Unlock package" at bounding box center [163, 479] width 121 height 28
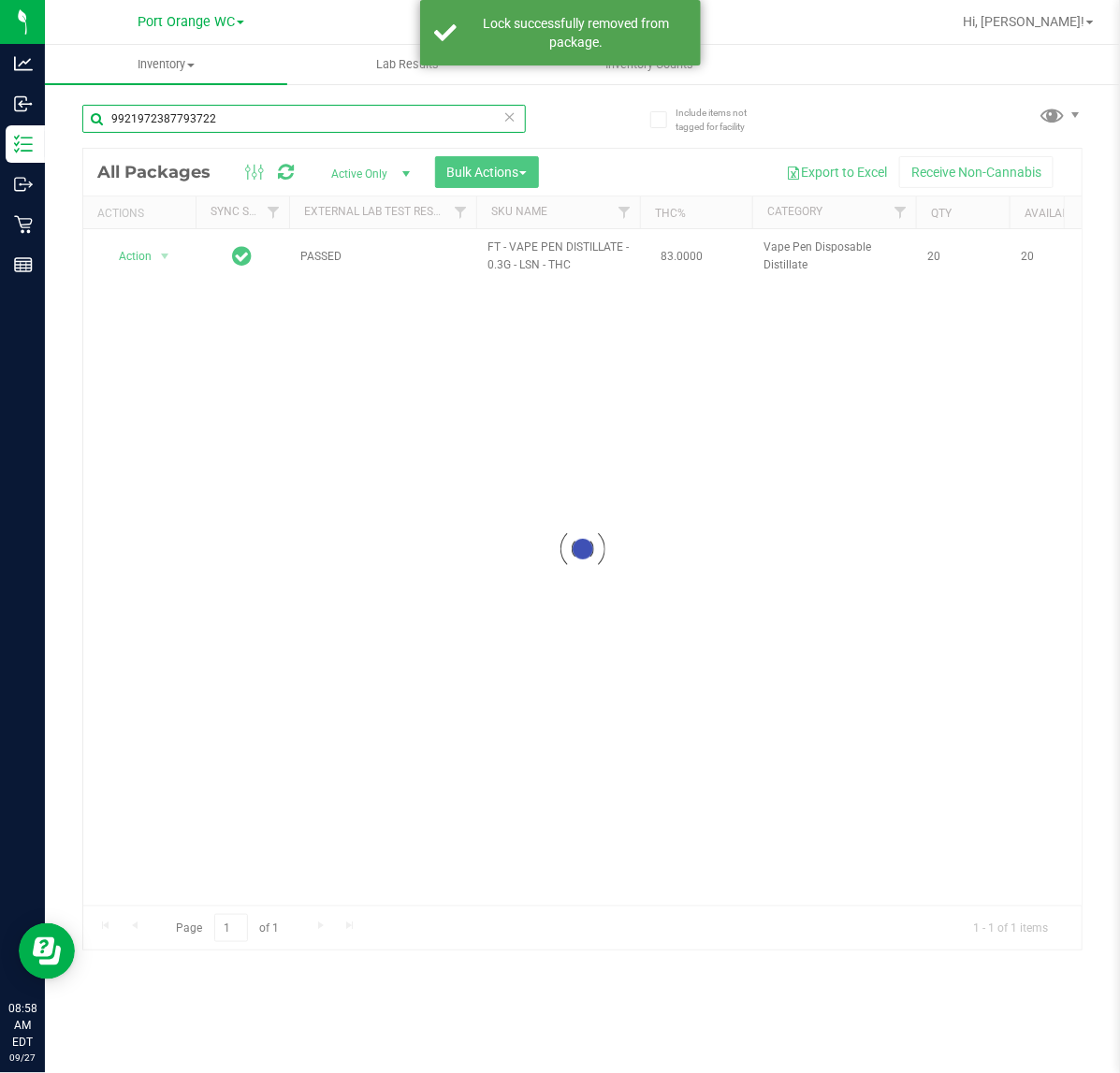
click at [235, 123] on input "9921972387793722" at bounding box center [304, 118] width 444 height 28
type input "0450250942741968"
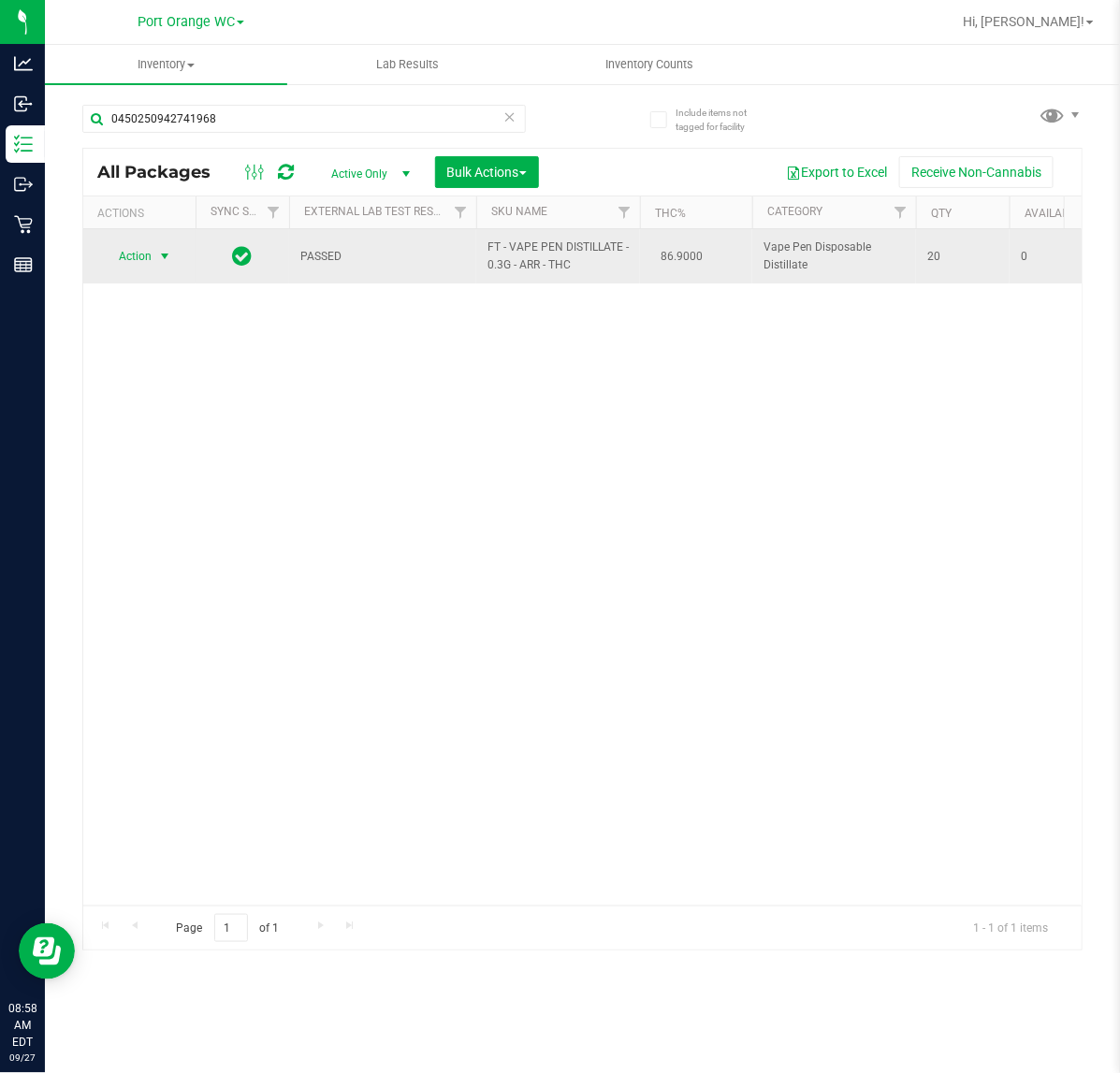
click at [148, 254] on span "Action" at bounding box center [127, 257] width 50 height 27
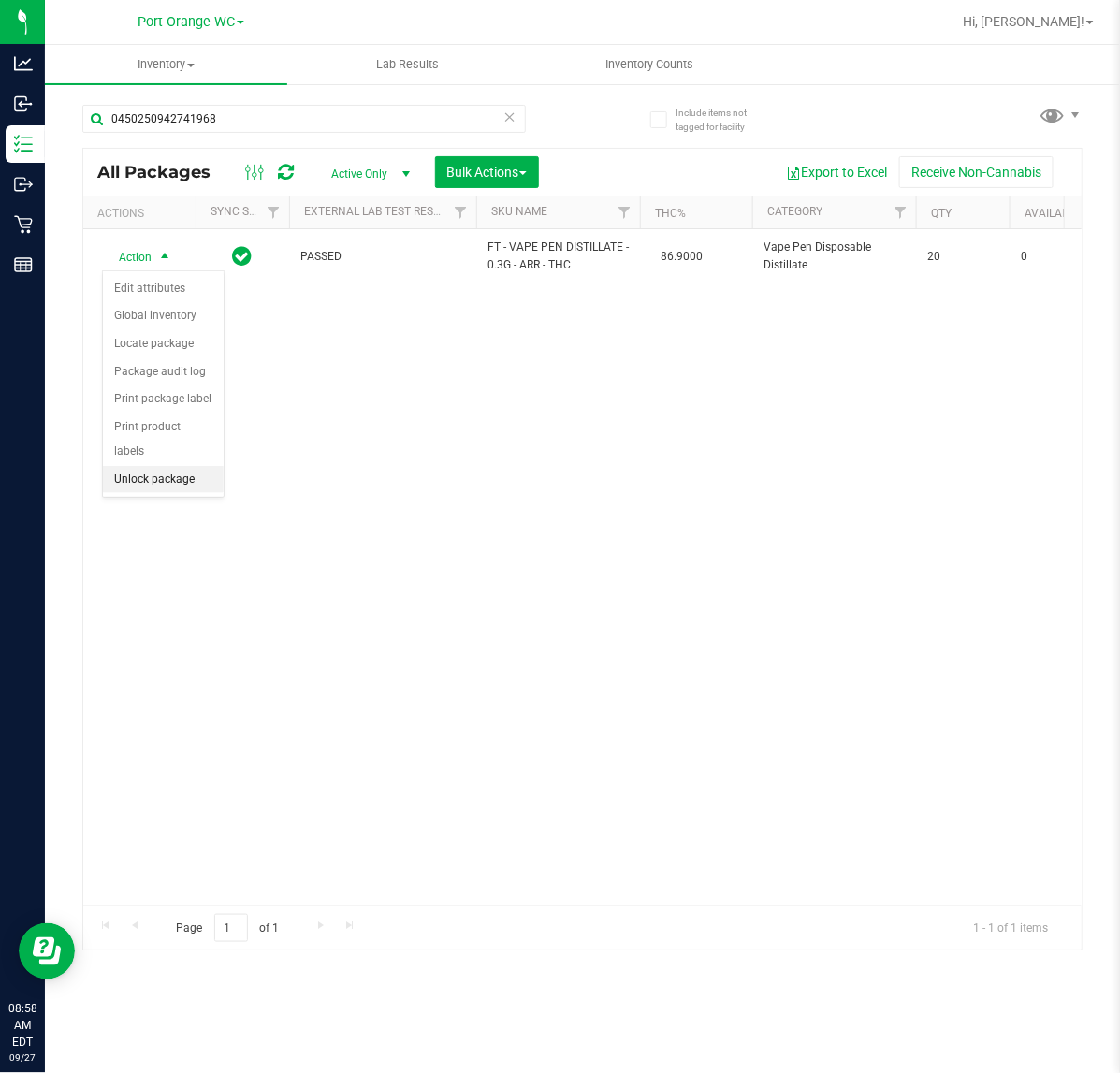
click at [141, 466] on li "Unlock package" at bounding box center [163, 479] width 121 height 28
